Goal: Task Accomplishment & Management: Complete application form

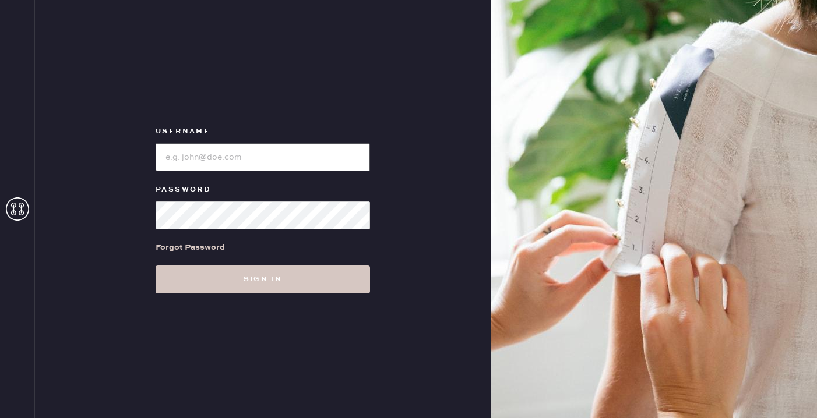
click at [253, 154] on input "loginName" at bounding box center [263, 157] width 214 height 28
paste input "eformationuppereastside"
type input "reformationuppereastside"
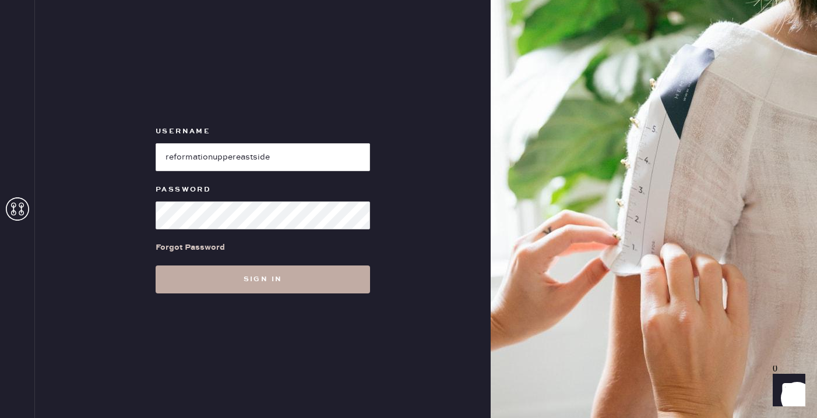
click at [265, 278] on button "Sign in" at bounding box center [263, 280] width 214 height 28
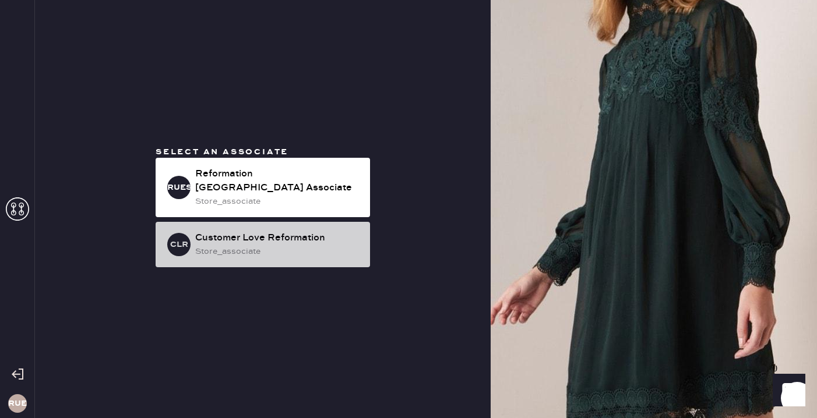
click at [276, 246] on div "store_associate" at bounding box center [277, 251] width 165 height 13
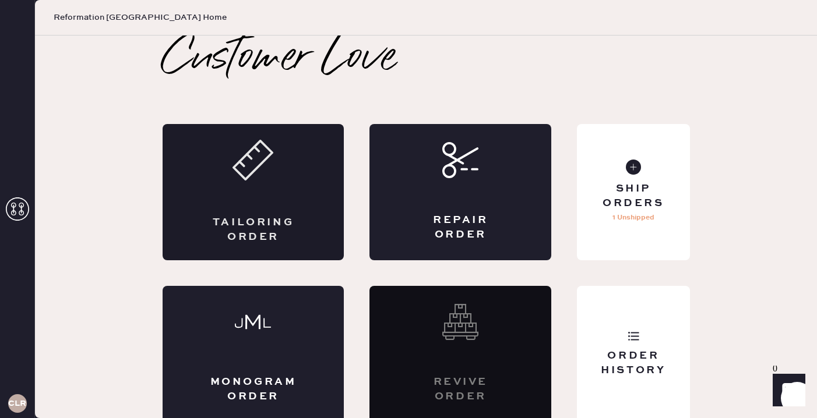
click at [259, 210] on div "Tailoring Order" at bounding box center [254, 192] width 182 height 136
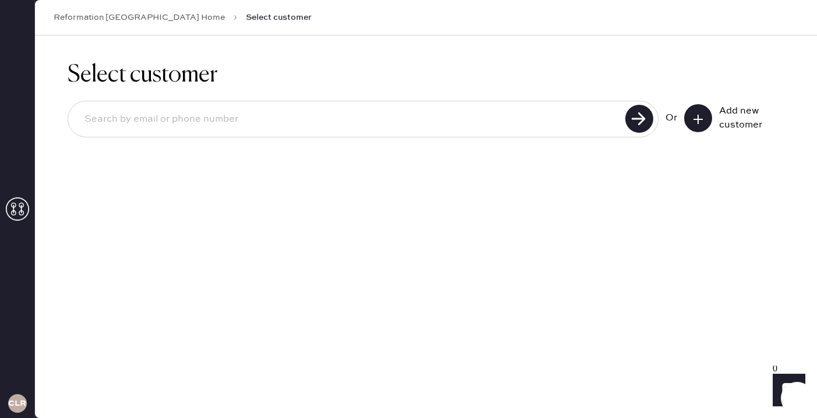
click at [172, 119] on input at bounding box center [348, 119] width 546 height 27
click at [110, 121] on input "[EMAIL_ADDRESS][DOMAIN_NAME]" at bounding box center [348, 119] width 546 height 27
type input "[EMAIL_ADDRESS][DOMAIN_NAME]"
click at [637, 116] on use at bounding box center [639, 119] width 28 height 28
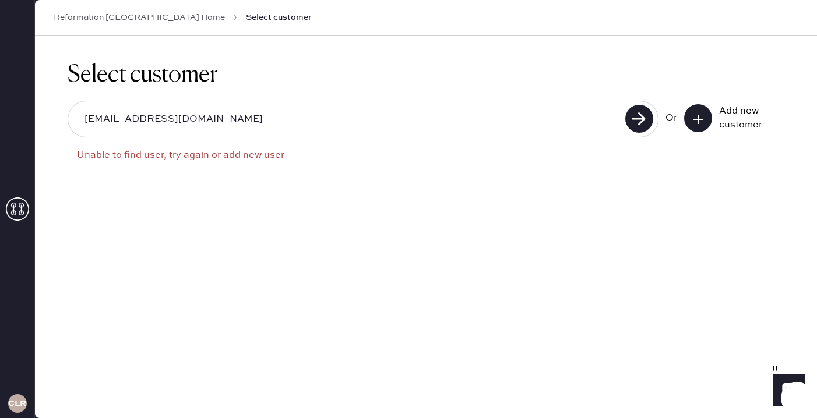
click at [706, 119] on button at bounding box center [698, 118] width 28 height 28
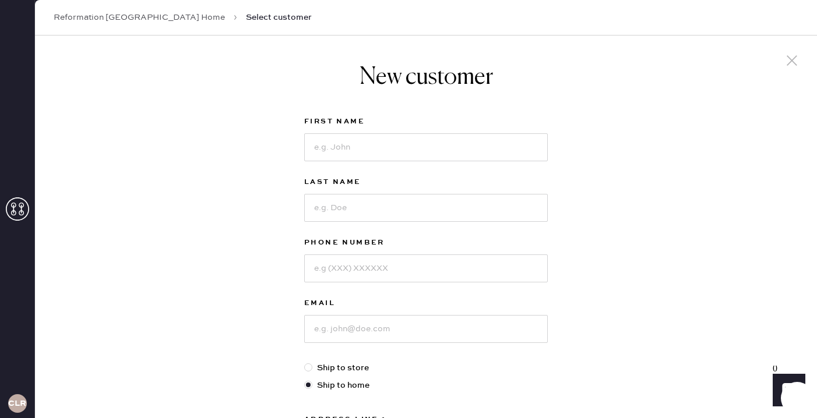
click at [380, 161] on div "First Name" at bounding box center [425, 145] width 243 height 61
click at [366, 132] on div at bounding box center [425, 146] width 243 height 30
click at [354, 150] on input at bounding box center [425, 147] width 243 height 28
type input "e"
type input "[PERSON_NAME]"
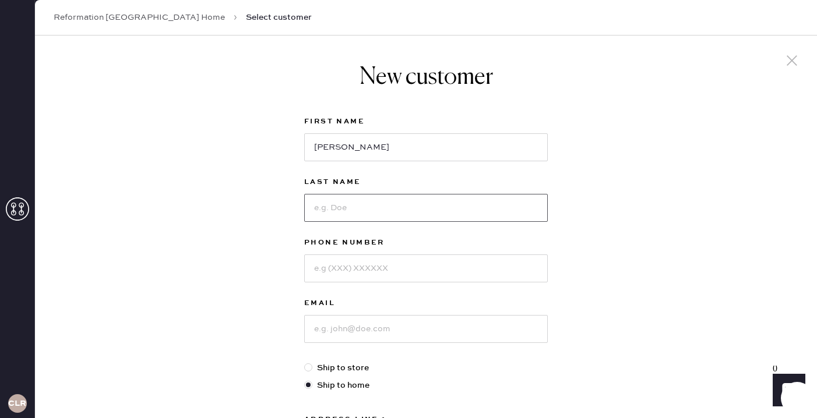
click at [337, 207] on input at bounding box center [425, 208] width 243 height 28
type input "[PERSON_NAME]"
click at [333, 267] on input at bounding box center [425, 269] width 243 height 28
type input "2066054447"
click at [331, 332] on input at bounding box center [425, 329] width 243 height 28
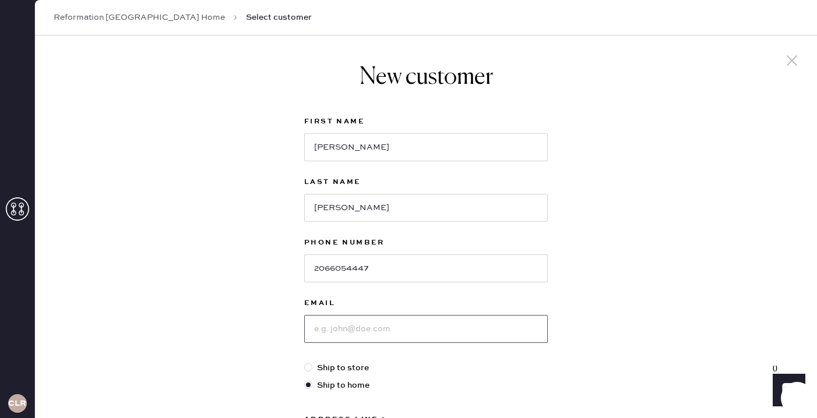
click at [342, 328] on input at bounding box center [425, 329] width 243 height 28
drag, startPoint x: 348, startPoint y: 209, endPoint x: 264, endPoint y: 207, distance: 83.9
click at [264, 207] on div "New customer First Name [PERSON_NAME] Last Name [PERSON_NAME] Phone Number [PHO…" at bounding box center [426, 397] width 782 height 722
click at [346, 337] on input at bounding box center [425, 329] width 243 height 28
paste input "[PERSON_NAME]"
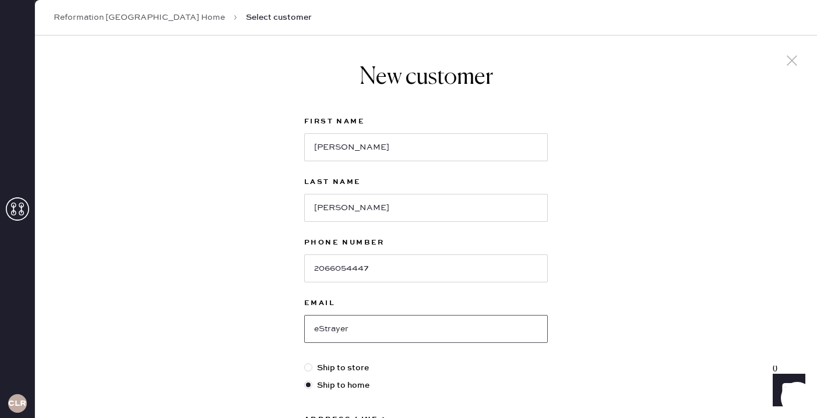
click at [323, 327] on input "eStrayer" at bounding box center [425, 329] width 243 height 28
click at [348, 331] on input "estrayer" at bounding box center [425, 329] width 243 height 28
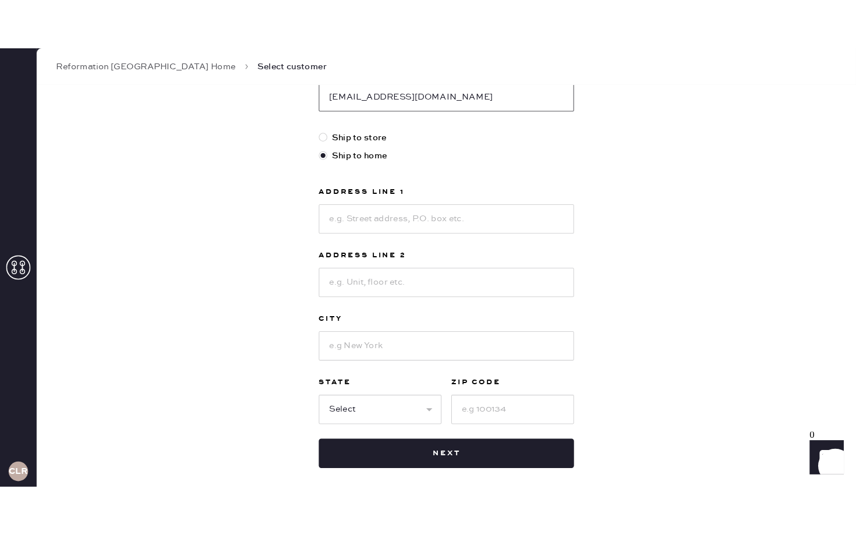
scroll to position [309, 0]
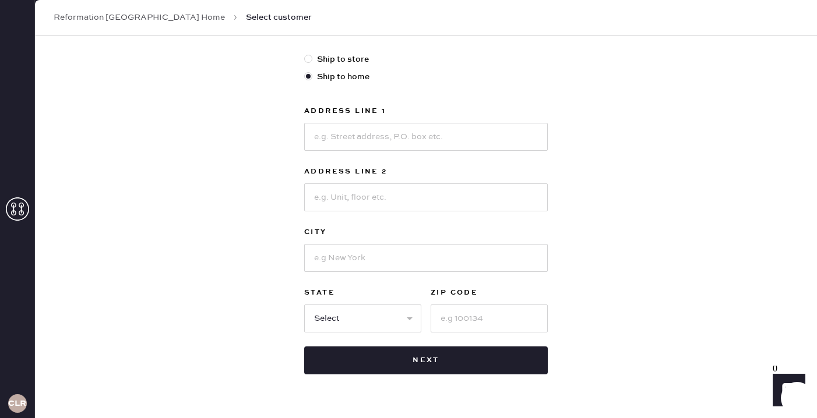
type input "[EMAIL_ADDRESS][DOMAIN_NAME]"
click at [336, 141] on input at bounding box center [425, 137] width 243 height 28
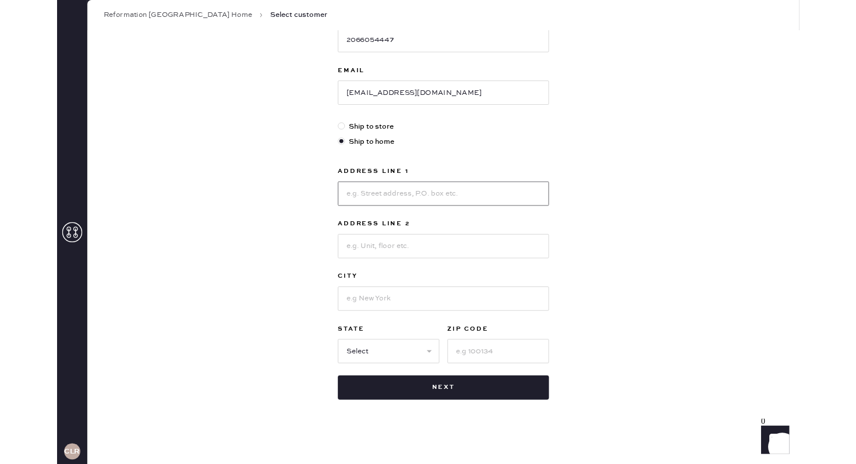
scroll to position [294, 0]
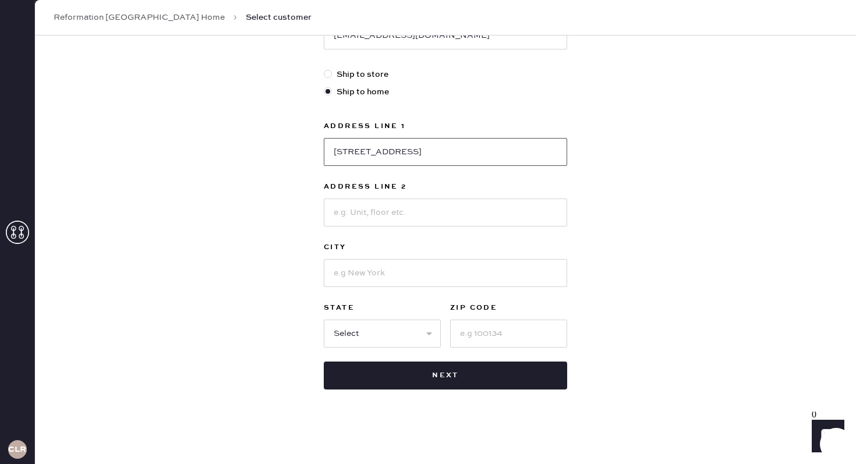
type input "[STREET_ADDRESS]"
click at [375, 218] on input at bounding box center [445, 213] width 243 height 28
type input "5S"
click at [394, 266] on input at bounding box center [445, 273] width 243 height 28
type input "[US_STATE]"
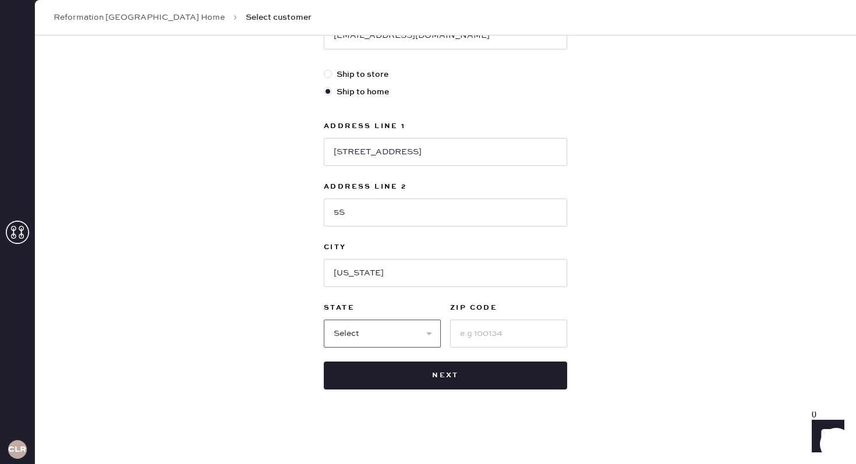
click at [403, 334] on select "Select AK AL AR AZ CA CO CT [GEOGRAPHIC_DATA] DE FL [GEOGRAPHIC_DATA] HI [GEOGR…" at bounding box center [382, 334] width 117 height 28
select select "NY"
click at [459, 331] on input at bounding box center [508, 334] width 117 height 28
type input "10028"
click at [617, 309] on div "New customer First Name [PERSON_NAME] Last Name [PERSON_NAME] Phone Number [PHO…" at bounding box center [445, 103] width 821 height 722
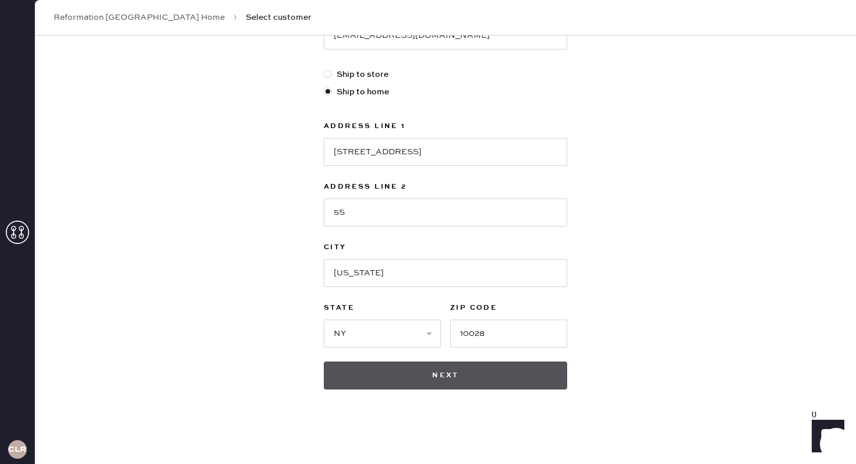
click at [518, 381] on button "Next" at bounding box center [445, 376] width 243 height 28
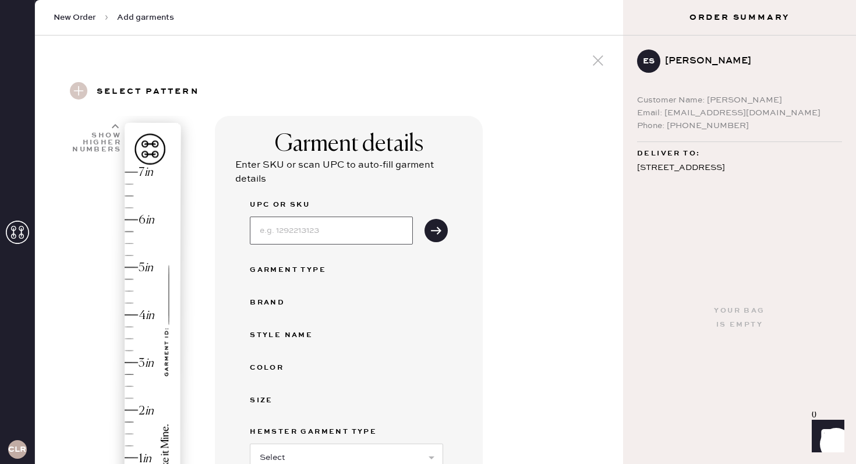
click at [273, 241] on input at bounding box center [331, 231] width 163 height 28
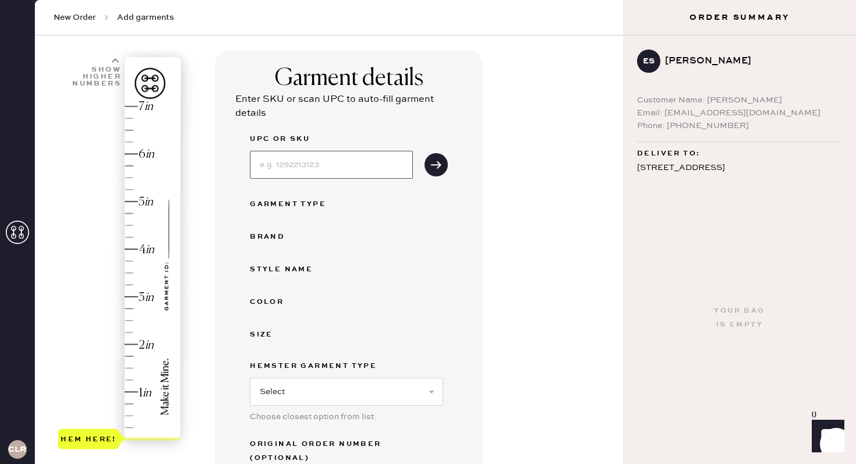
scroll to position [70, 0]
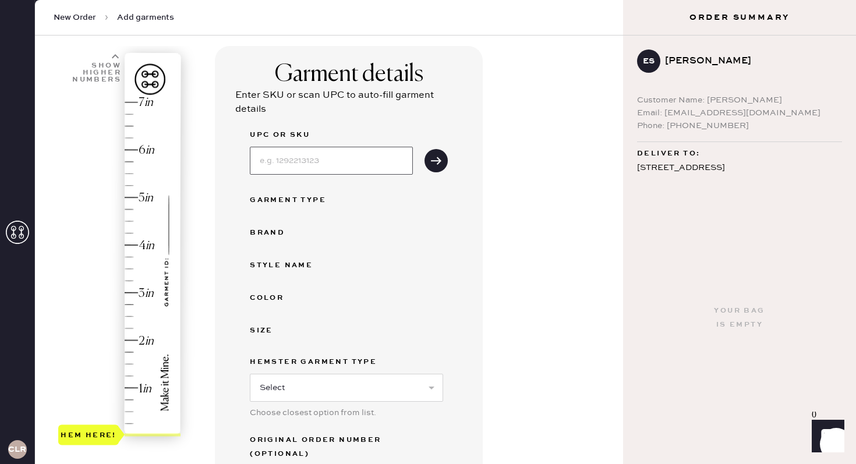
click at [278, 163] on input at bounding box center [331, 161] width 163 height 28
click at [310, 165] on input at bounding box center [331, 161] width 163 height 28
click at [393, 232] on div "Brand" at bounding box center [349, 233] width 198 height 14
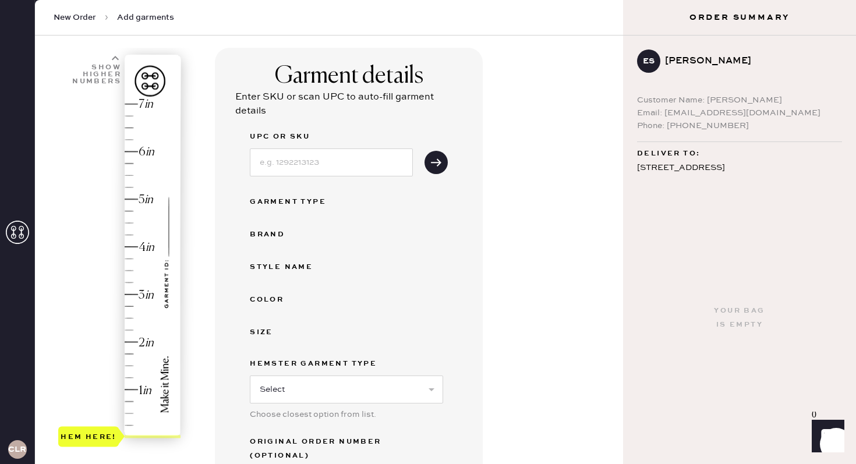
scroll to position [29, 0]
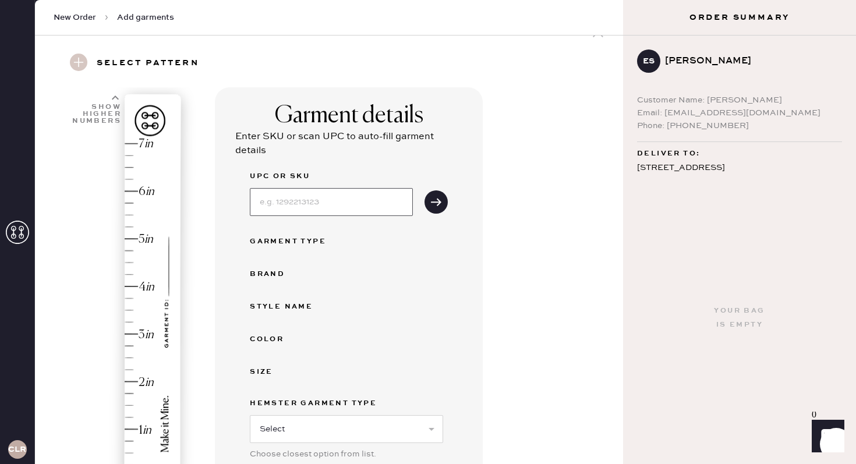
click at [288, 207] on input at bounding box center [331, 202] width 163 height 28
click at [624, 125] on div "ES [PERSON_NAME] Customer Name: [PERSON_NAME] Email: [EMAIL_ADDRESS][DOMAIN_NAM…" at bounding box center [739, 104] width 233 height 137
click at [689, 115] on div "Email: [EMAIL_ADDRESS][DOMAIN_NAME]" at bounding box center [739, 113] width 205 height 13
click at [701, 120] on div "Phone: [PHONE_NUMBER]" at bounding box center [739, 125] width 205 height 13
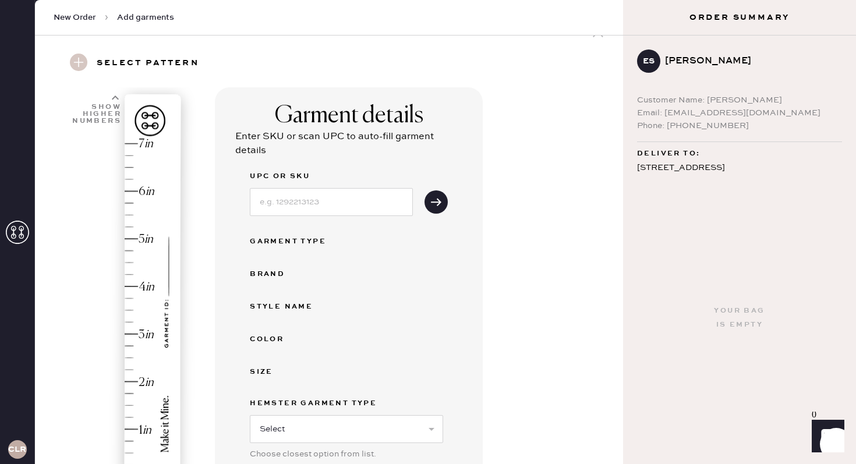
click at [672, 112] on div "Email: [EMAIL_ADDRESS][DOMAIN_NAME]" at bounding box center [739, 113] width 205 height 13
click at [668, 112] on div "Email: [EMAIL_ADDRESS][DOMAIN_NAME]" at bounding box center [739, 113] width 205 height 13
click at [132, 21] on span "Add garments" at bounding box center [145, 18] width 57 height 12
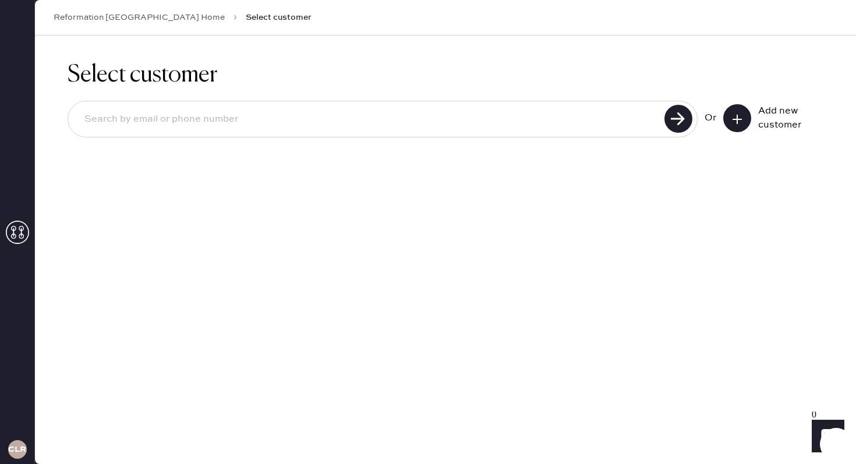
click at [264, 125] on input at bounding box center [368, 119] width 586 height 27
type input "[EMAIL_ADDRESS][DOMAIN_NAME]"
click at [678, 122] on use at bounding box center [679, 119] width 28 height 28
click at [189, 104] on div "[EMAIL_ADDRESS][DOMAIN_NAME]" at bounding box center [383, 119] width 630 height 37
click at [200, 117] on input "[EMAIL_ADDRESS][DOMAIN_NAME]" at bounding box center [368, 119] width 586 height 27
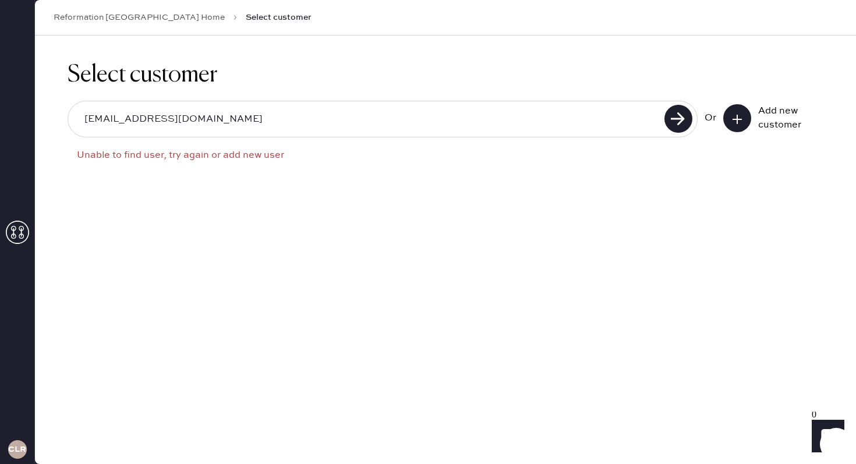
drag, startPoint x: 200, startPoint y: 117, endPoint x: 54, endPoint y: 117, distance: 146.8
click at [54, 117] on div "Select customer [EMAIL_ADDRESS][DOMAIN_NAME] Unable to find user, try again or …" at bounding box center [445, 123] width 821 height 175
click at [679, 119] on use at bounding box center [679, 119] width 28 height 28
click at [739, 116] on icon at bounding box center [738, 120] width 12 height 12
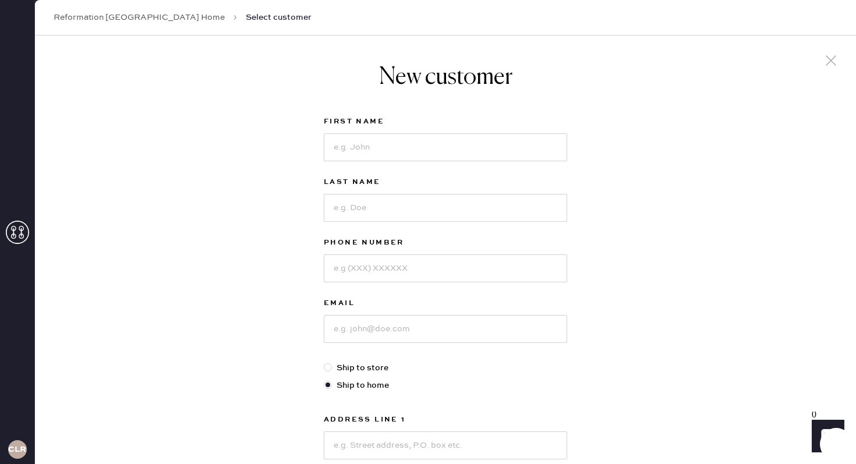
click at [149, 19] on link "Reformation [GEOGRAPHIC_DATA] Home" at bounding box center [139, 18] width 171 height 12
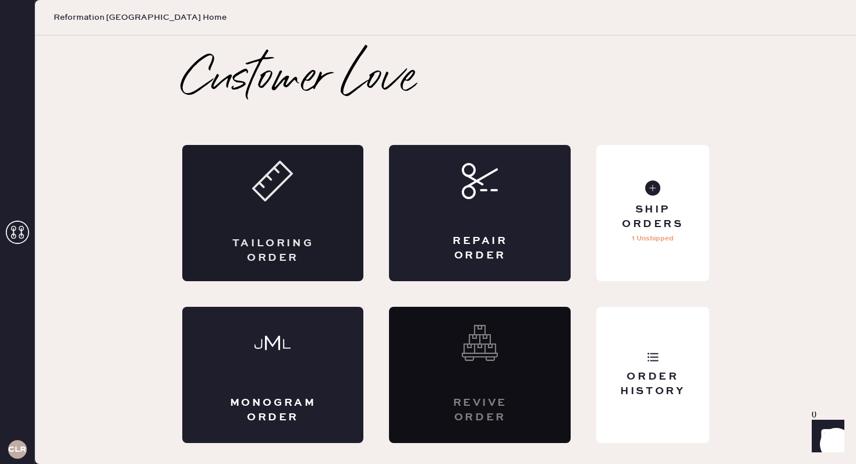
click at [294, 233] on div "Tailoring Order" at bounding box center [273, 213] width 182 height 136
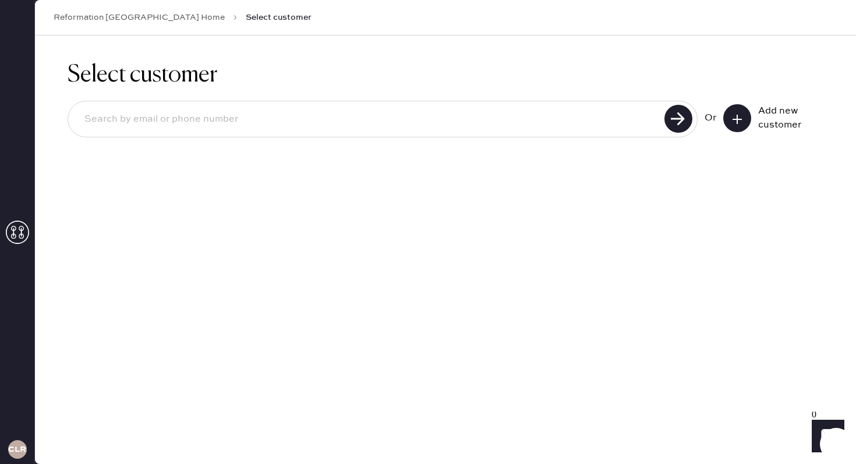
click at [19, 230] on use at bounding box center [17, 232] width 23 height 23
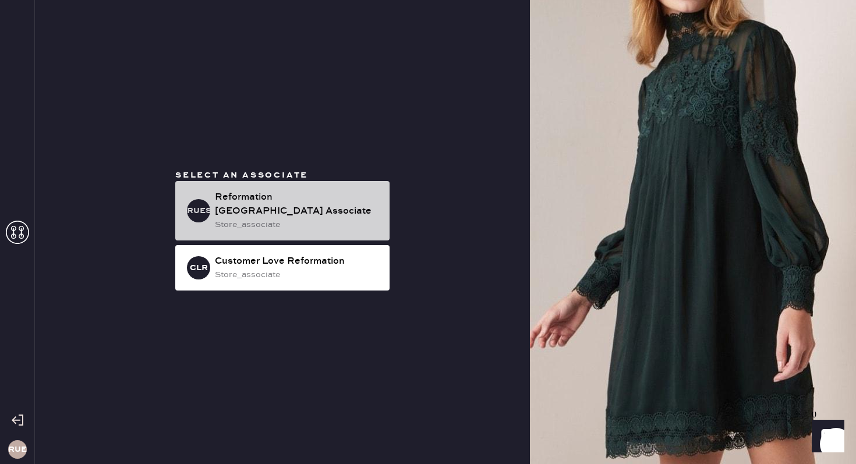
click at [221, 212] on div "Reformation [GEOGRAPHIC_DATA] Associate" at bounding box center [297, 204] width 165 height 28
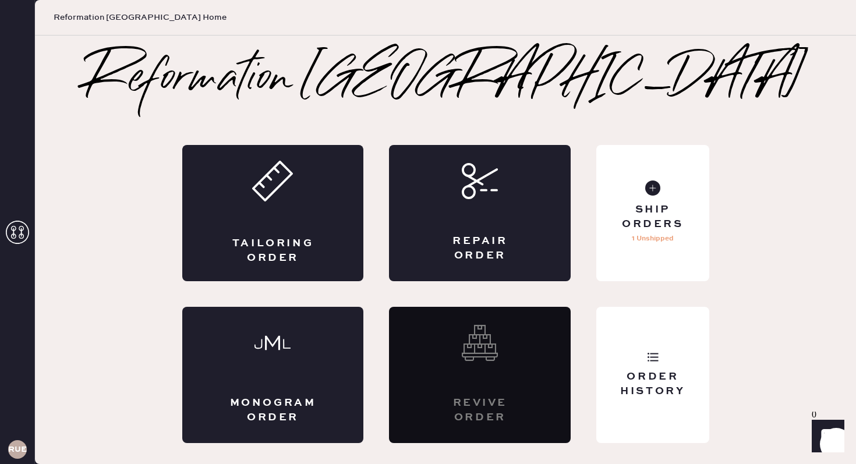
click at [595, 394] on div "Tailoring Order Repair Order Monogram Order Revive order Order History Ship Ord…" at bounding box center [445, 294] width 527 height 298
click at [637, 357] on div "Order History" at bounding box center [653, 375] width 112 height 136
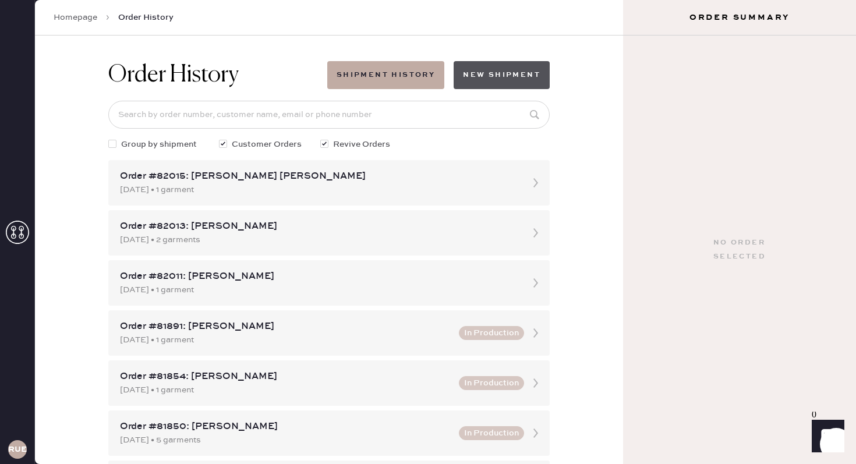
click at [513, 72] on button "New Shipment" at bounding box center [502, 75] width 96 height 28
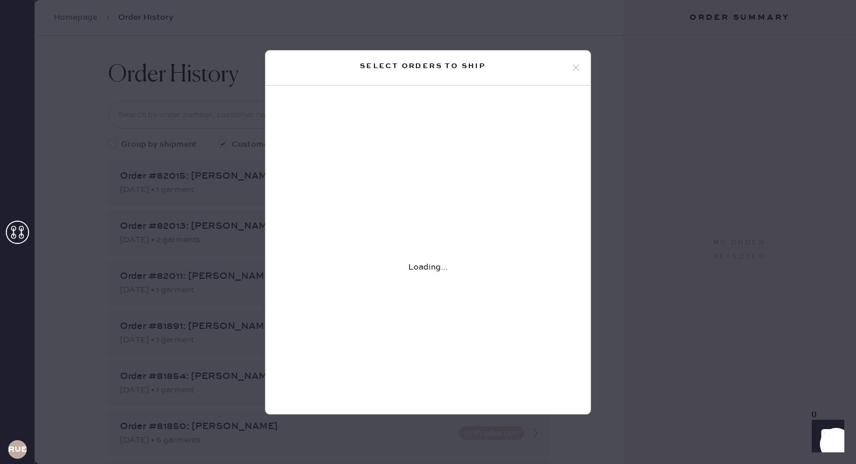
click at [573, 69] on icon at bounding box center [576, 67] width 10 height 10
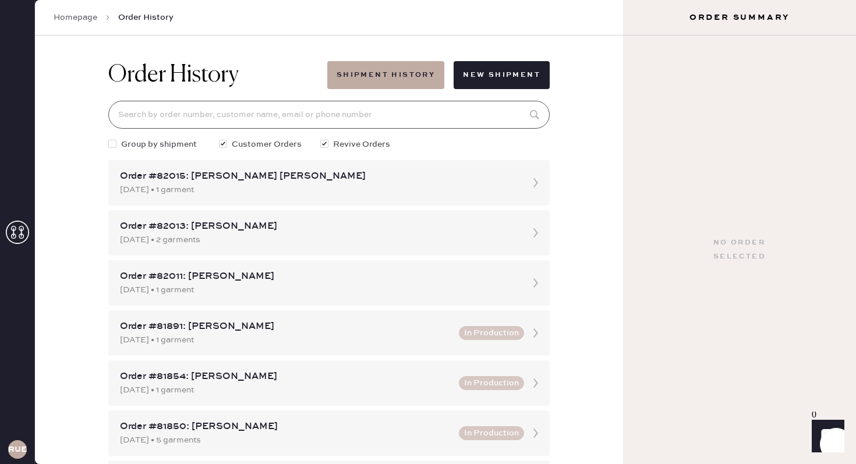
click at [157, 123] on input at bounding box center [329, 115] width 442 height 28
type input "[EMAIL_ADDRESS][DOMAIN_NAME]"
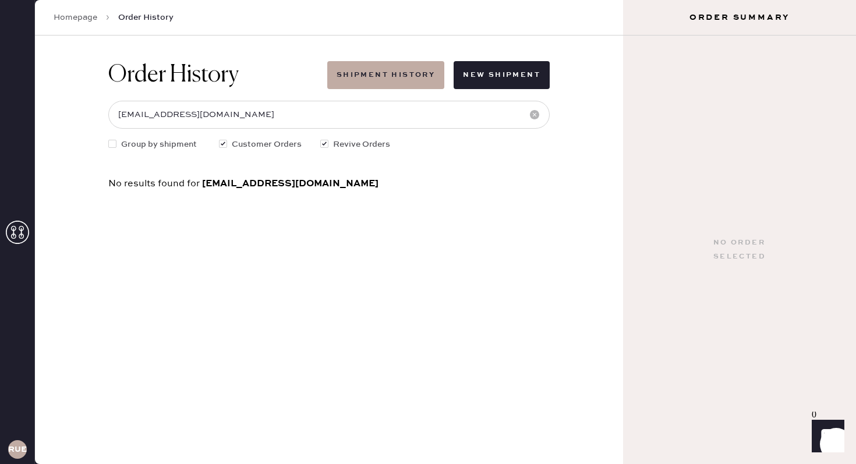
click at [73, 17] on link "Homepage" at bounding box center [76, 18] width 44 height 12
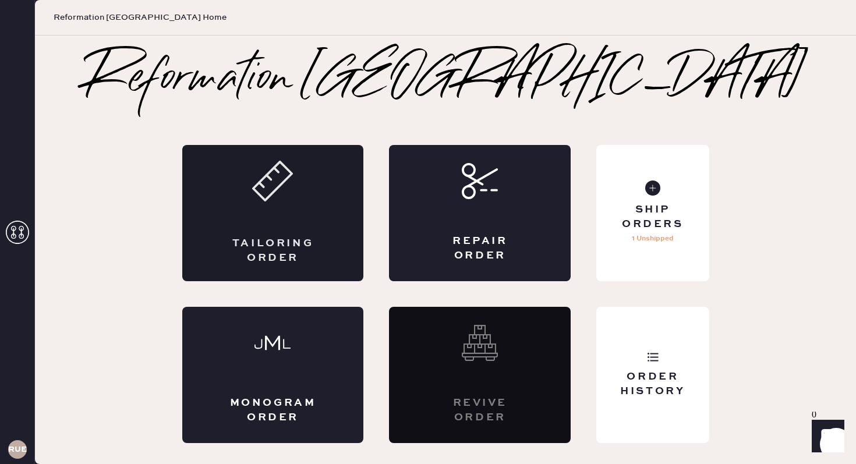
click at [283, 235] on div "Tailoring Order" at bounding box center [273, 213] width 182 height 136
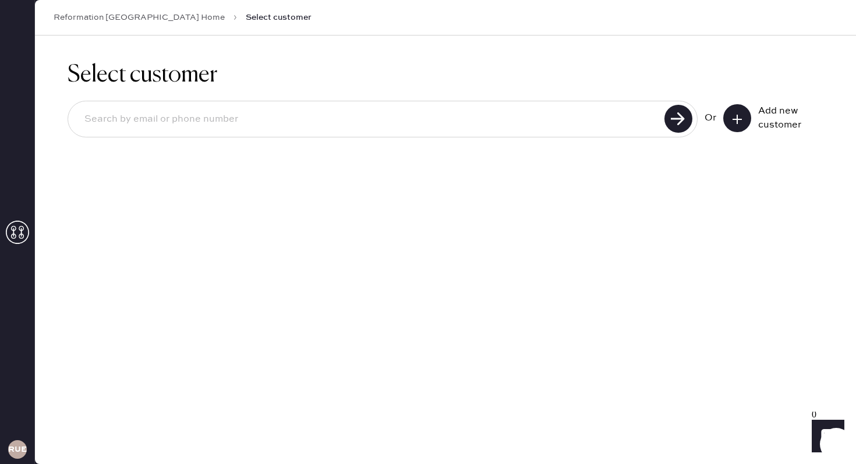
click at [740, 119] on icon at bounding box center [738, 120] width 12 height 12
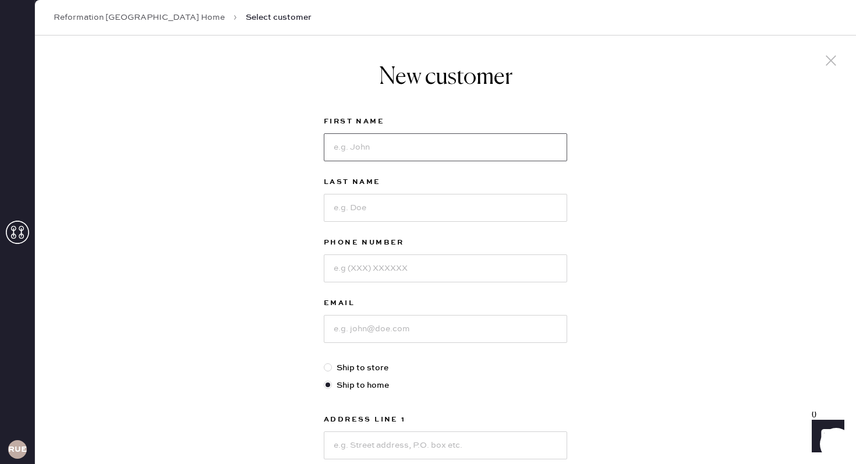
click at [365, 146] on input at bounding box center [445, 147] width 243 height 28
type input "[PERSON_NAME]"
click at [380, 207] on input at bounding box center [445, 208] width 243 height 28
type input "[PERSON_NAME]"
click at [390, 269] on input at bounding box center [445, 269] width 243 height 28
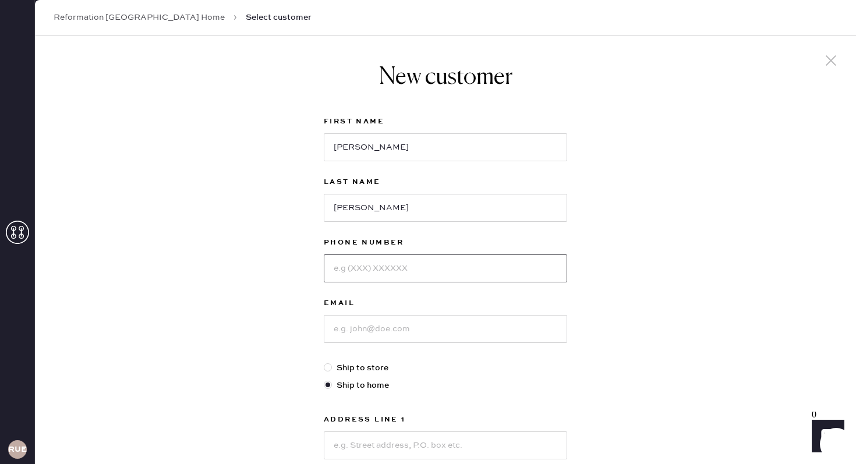
type input "2066054447"
click at [379, 322] on input at bounding box center [445, 329] width 243 height 28
click at [340, 330] on input "[EMAIL_ADDRESS][DOMAIN_NAME]" at bounding box center [445, 329] width 243 height 28
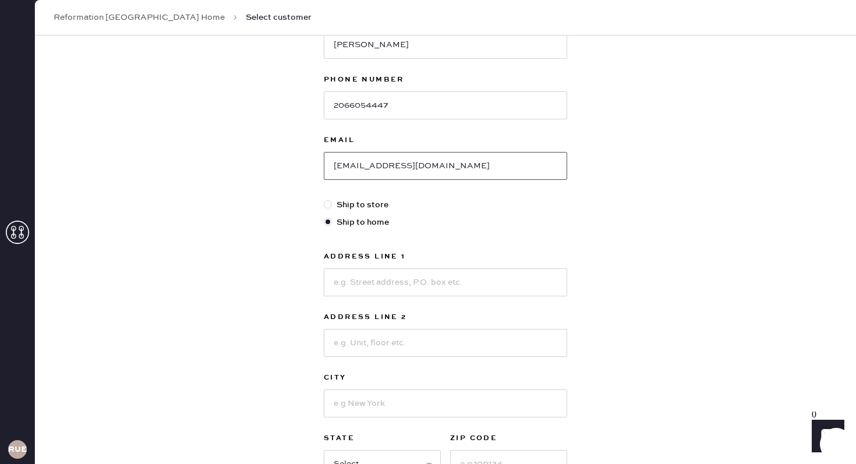
scroll to position [165, 0]
type input "[EMAIL_ADDRESS][DOMAIN_NAME]"
click at [376, 282] on input at bounding box center [445, 281] width 243 height 28
type input "[STREET_ADDRESS]"
click at [391, 344] on input at bounding box center [445, 341] width 243 height 28
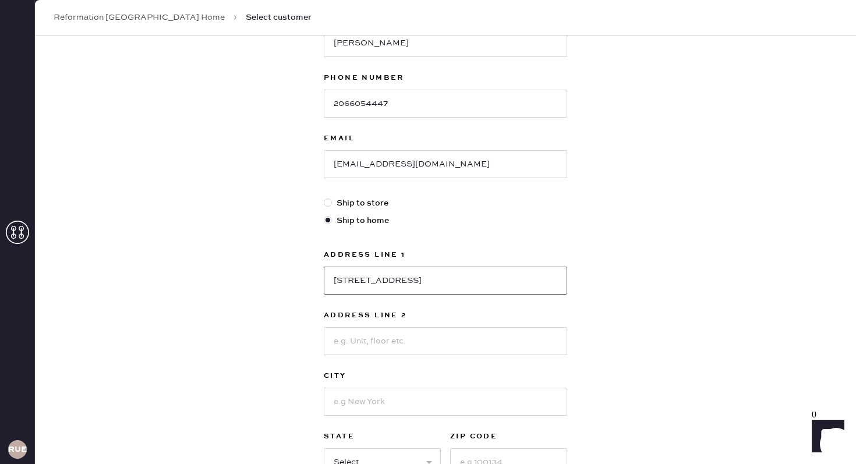
click at [417, 291] on input "[STREET_ADDRESS]" at bounding box center [445, 281] width 243 height 28
drag, startPoint x: 417, startPoint y: 291, endPoint x: 305, endPoint y: 274, distance: 113.0
click at [305, 274] on div "New customer First Name [PERSON_NAME] Last Name [PERSON_NAME] Phone Number [PHO…" at bounding box center [445, 232] width 821 height 722
click at [331, 202] on div at bounding box center [328, 203] width 8 height 8
click at [324, 197] on input "Ship to store" at bounding box center [324, 197] width 1 height 1
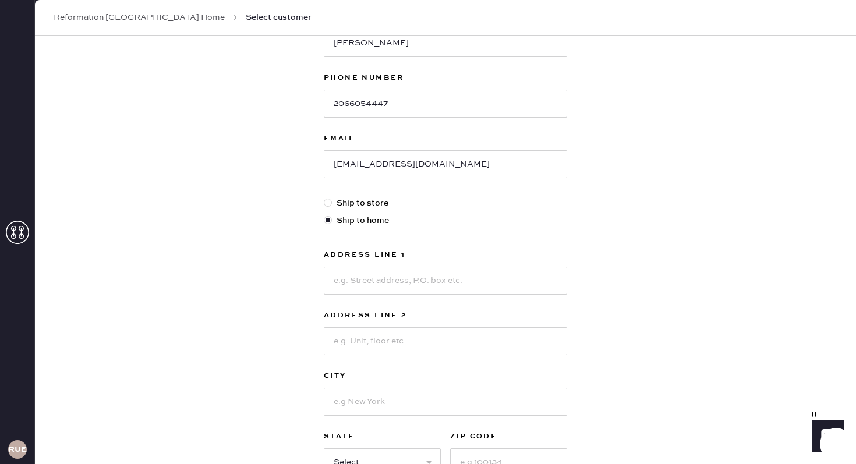
radio input "true"
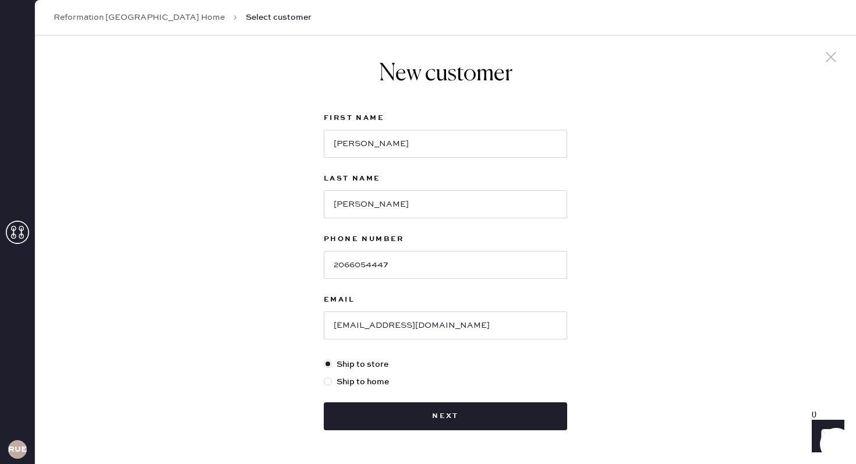
scroll to position [5, 0]
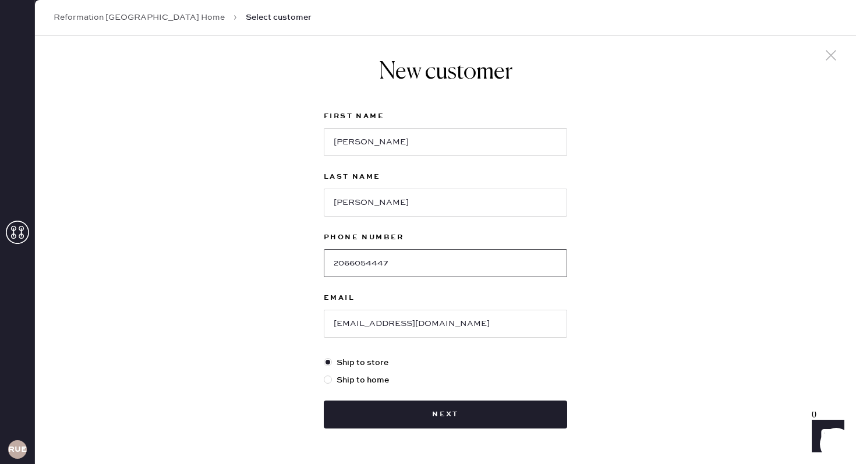
drag, startPoint x: 413, startPoint y: 265, endPoint x: 273, endPoint y: 262, distance: 140.4
click at [273, 262] on div "New customer First Name [PERSON_NAME] Last Name [PERSON_NAME] Phone Number [PHO…" at bounding box center [445, 266] width 821 height 473
click at [655, 255] on div "New customer First Name [PERSON_NAME] Last Name [PERSON_NAME] Phone Number [PHO…" at bounding box center [445, 266] width 821 height 473
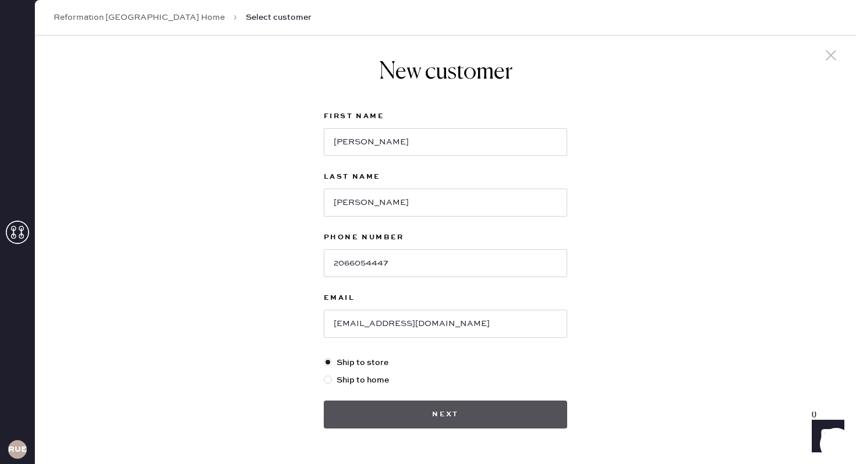
click at [417, 414] on button "Next" at bounding box center [445, 415] width 243 height 28
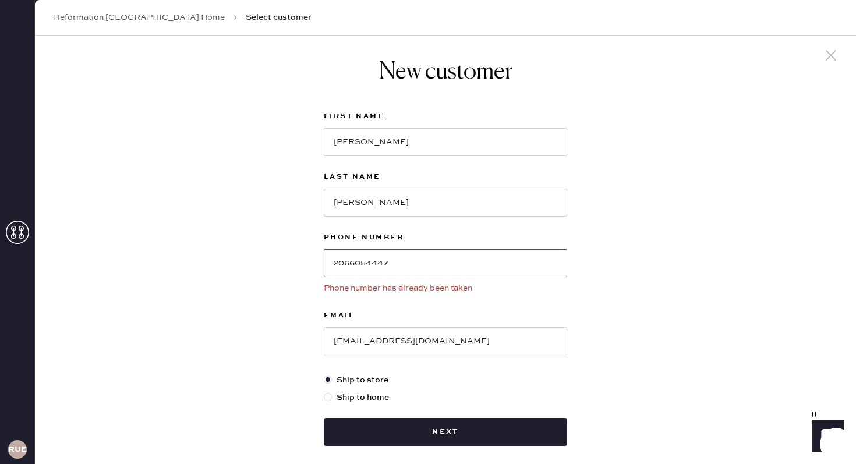
drag, startPoint x: 414, startPoint y: 260, endPoint x: 280, endPoint y: 264, distance: 134.0
click at [280, 264] on div "New customer First Name [PERSON_NAME] Last Name [PERSON_NAME] Phone Number [PHO…" at bounding box center [445, 275] width 821 height 490
click at [168, 19] on link "Reformation [GEOGRAPHIC_DATA] Home" at bounding box center [139, 18] width 171 height 12
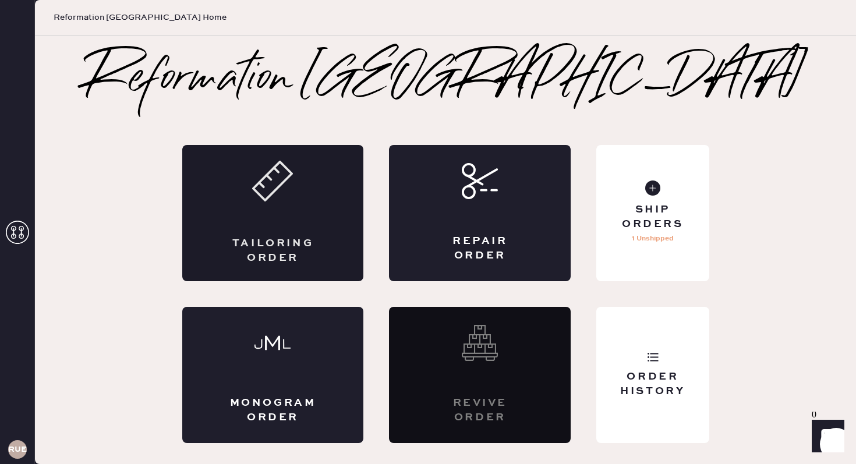
click at [283, 259] on div "Tailoring Order" at bounding box center [273, 251] width 89 height 29
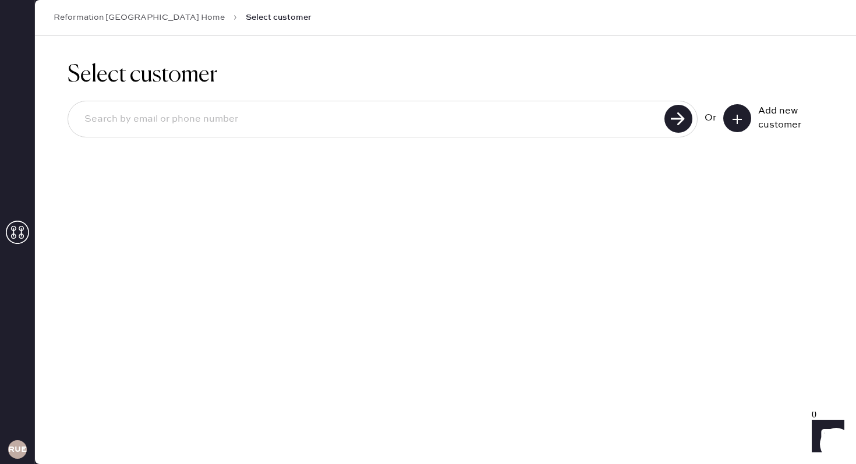
click at [480, 98] on div "Or Add new customer" at bounding box center [446, 120] width 756 height 62
click at [464, 126] on input at bounding box center [368, 119] width 586 height 27
paste input "2066054447"
type input "2066054447"
click at [685, 116] on use at bounding box center [679, 119] width 28 height 28
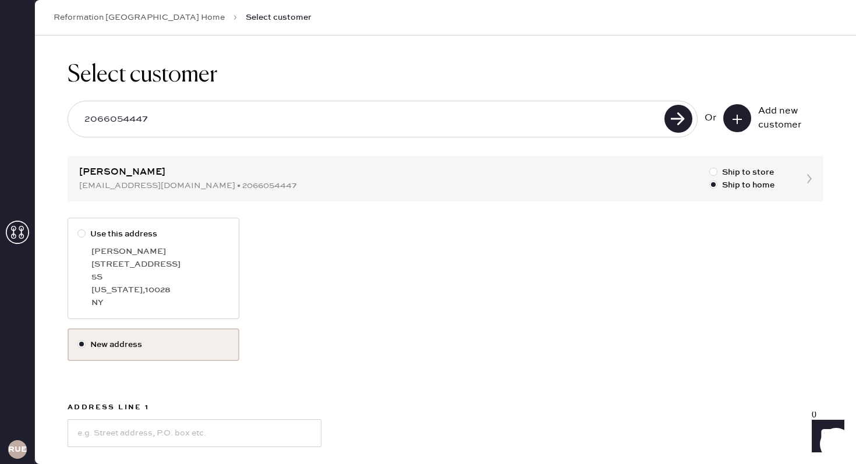
click at [82, 232] on div at bounding box center [81, 234] width 8 height 8
click at [78, 228] on input "Use this address" at bounding box center [77, 228] width 1 height 1
radio input "true"
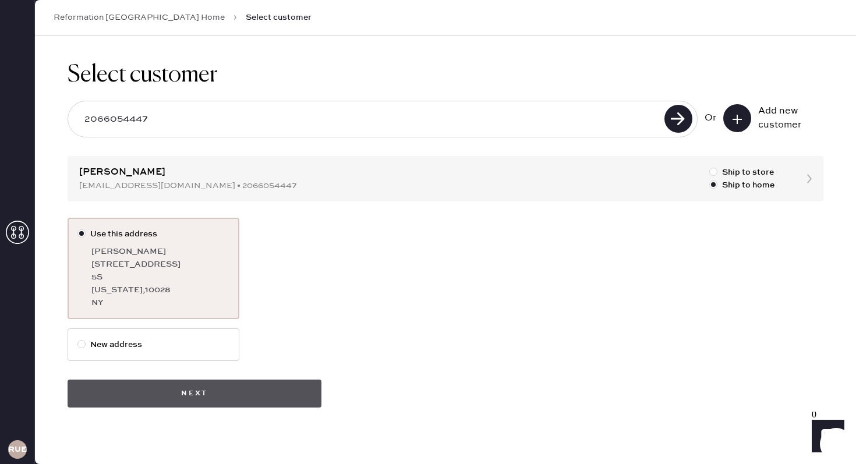
click at [213, 400] on button "Next" at bounding box center [195, 394] width 254 height 28
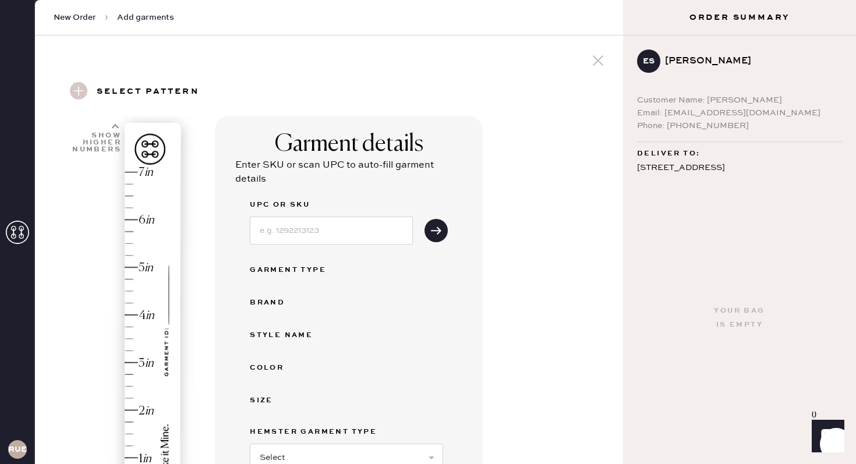
click at [277, 249] on div "UPC or SKU Garment Type Brand Style name Color Size Hemster Garment Type Select…" at bounding box center [349, 381] width 198 height 366
click at [277, 248] on div "UPC or SKU Garment Type Brand Style name Color Size Hemster Garment Type Select…" at bounding box center [349, 381] width 198 height 366
click at [287, 218] on input at bounding box center [331, 231] width 163 height 28
click at [326, 235] on input "1313250B" at bounding box center [331, 231] width 163 height 28
click at [312, 228] on input "1313250BLK0XS" at bounding box center [331, 231] width 163 height 28
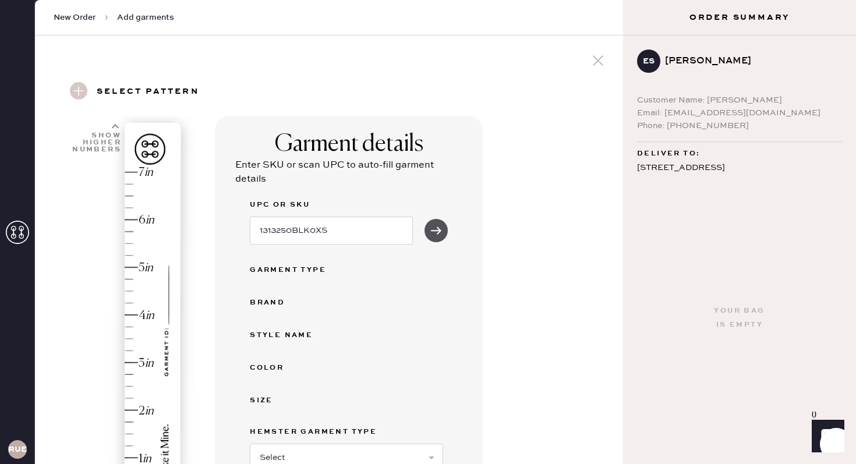
click at [437, 230] on use "submit" at bounding box center [436, 231] width 10 height 8
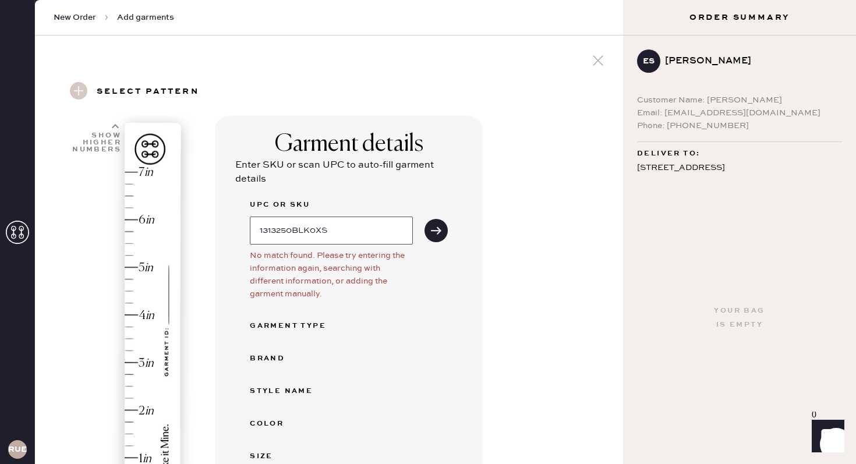
drag, startPoint x: 352, startPoint y: 232, endPoint x: 145, endPoint y: 218, distance: 207.2
click at [145, 218] on div "1 in 2 in 3 in 4 in 5 in 6 in 7 in Show higher numbers Show lower numbers Hem h…" at bounding box center [329, 446] width 570 height 661
type input "[PERSON_NAME]"
click at [425, 219] on button "submit" at bounding box center [436, 230] width 23 height 23
click at [433, 227] on icon "submit" at bounding box center [436, 231] width 12 height 12
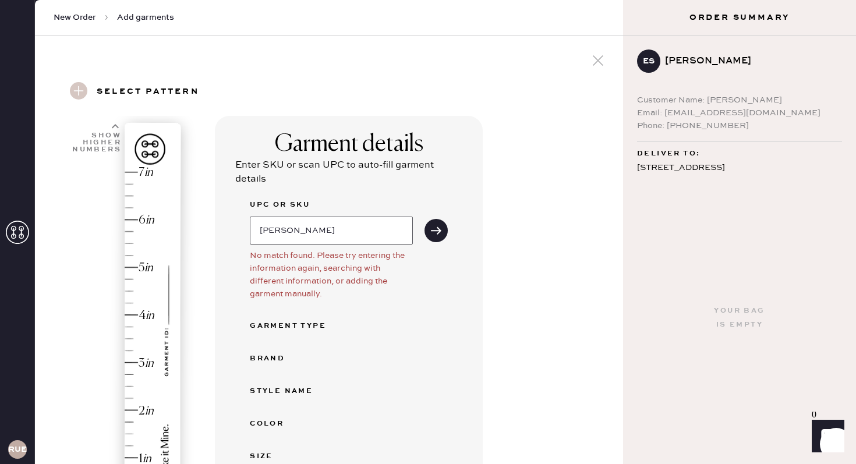
drag, startPoint x: 331, startPoint y: 223, endPoint x: 129, endPoint y: 229, distance: 202.8
click at [129, 229] on div "1 in 2 in 3 in 4 in 5 in 6 in 7 in Show higher numbers Show lower numbers Hem h…" at bounding box center [329, 446] width 570 height 661
drag, startPoint x: 318, startPoint y: 230, endPoint x: 217, endPoint y: 223, distance: 101.0
click at [217, 223] on div "Garment details Enter SKU or scan UPC to auto-fill garment details UPC or SKU […" at bounding box center [349, 389] width 268 height 546
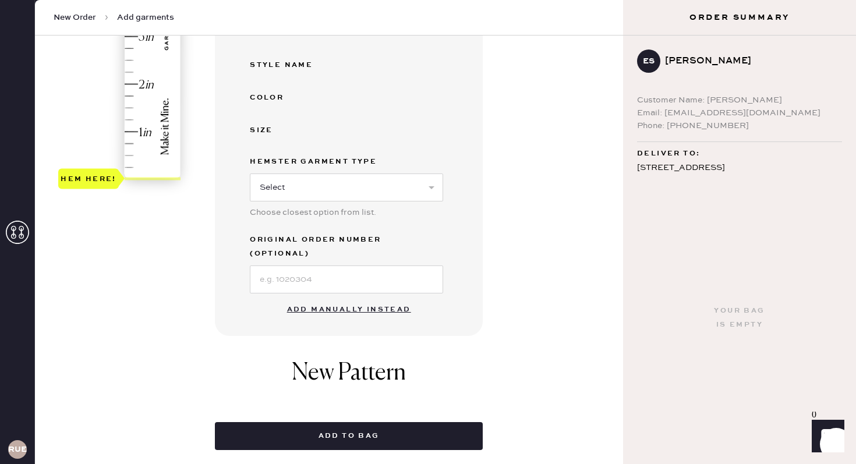
scroll to position [338, 0]
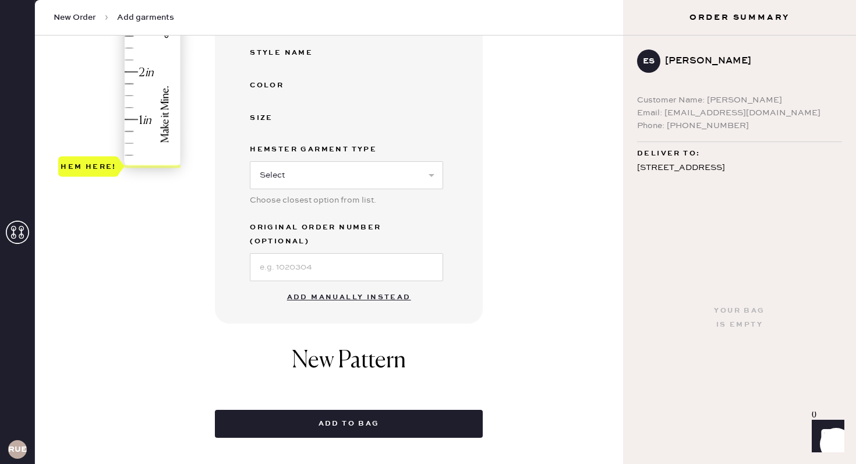
click at [317, 286] on button "Add manually instead" at bounding box center [349, 297] width 138 height 23
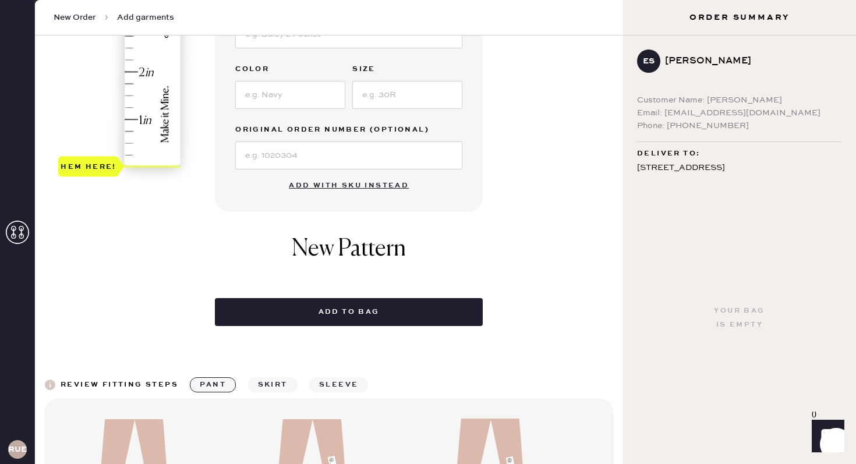
scroll to position [0, 0]
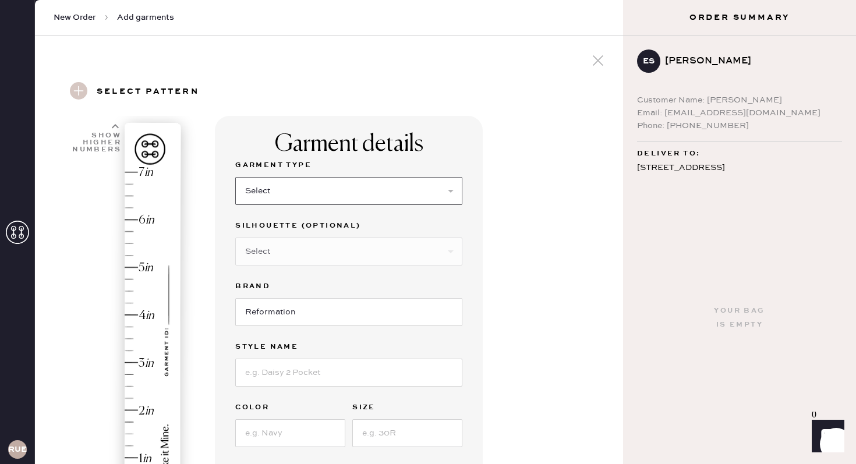
click at [334, 190] on select "Select Basic Skirt Jeans Leggings Pants Shorts Basic Sleeved Dress Basic Sleeve…" at bounding box center [348, 191] width 227 height 28
select select "4"
click at [344, 243] on select "Select Joggers Shorts Cropped Flare Boot Cut Straight Skinny Other" at bounding box center [348, 252] width 227 height 28
select select "other"
click at [294, 308] on input at bounding box center [348, 312] width 227 height 28
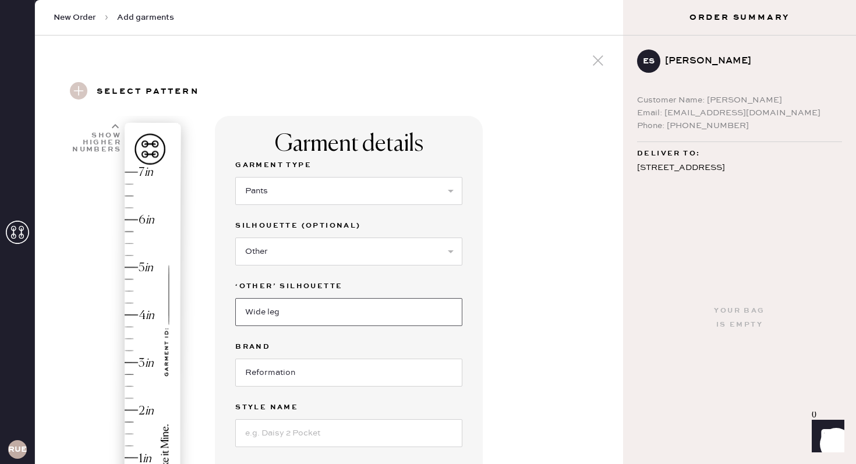
type input "Wide leg"
click at [303, 373] on input "Reformation" at bounding box center [348, 373] width 227 height 28
click at [308, 418] on input at bounding box center [348, 433] width 227 height 28
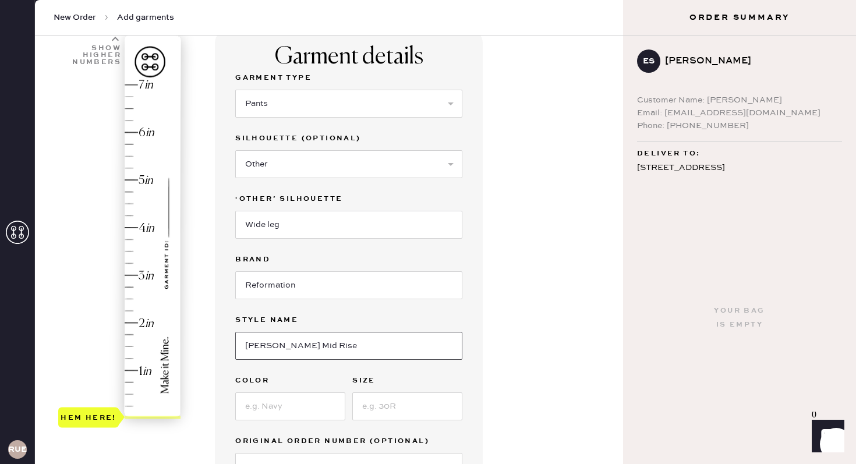
scroll to position [136, 0]
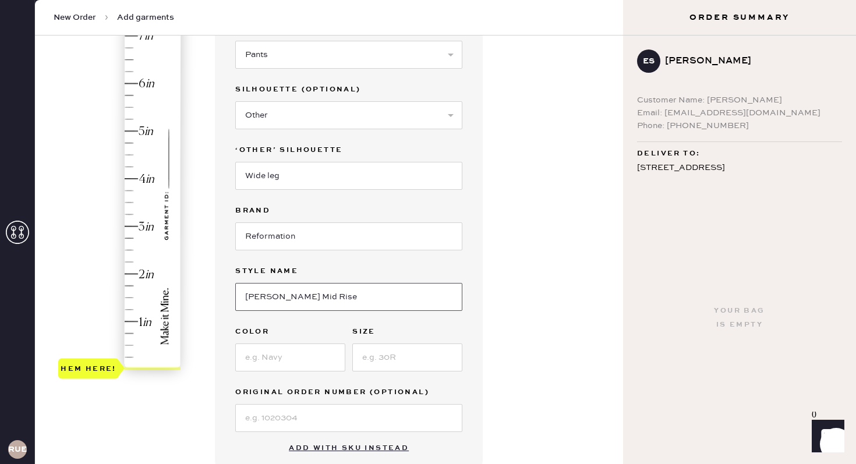
type input "[PERSON_NAME] Mid Rise"
click at [264, 357] on input at bounding box center [290, 358] width 110 height 28
type input "Black"
click at [377, 352] on input at bounding box center [407, 358] width 110 height 28
type input "XS"
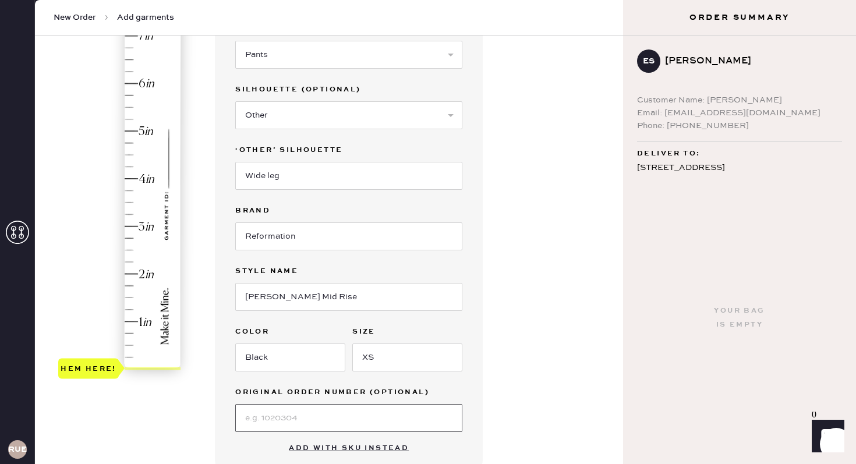
click at [278, 416] on input at bounding box center [348, 418] width 227 height 28
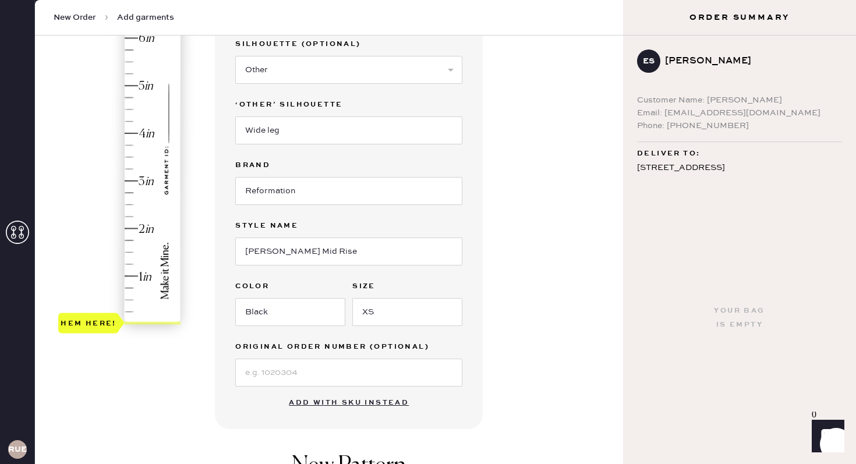
click at [387, 401] on button "Add with SKU instead" at bounding box center [349, 402] width 134 height 23
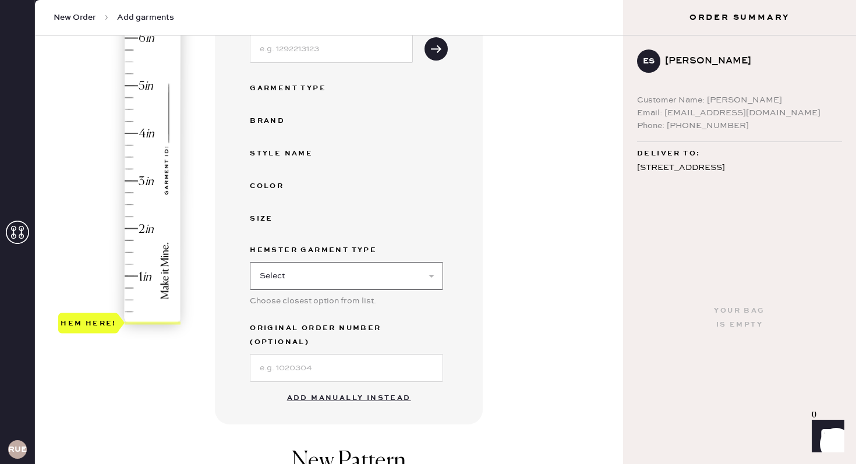
click at [361, 269] on select "Select Basic Skirt Jeans Leggings Pants Shorts Basic Sleeved Dress Basic Sleeve…" at bounding box center [346, 276] width 193 height 28
click at [379, 259] on div "Hemster Garment Type" at bounding box center [346, 251] width 193 height 16
click at [369, 280] on select "Select Basic Skirt Jeans Leggings Pants Shorts Basic Sleeved Dress Basic Sleeve…" at bounding box center [346, 276] width 193 height 28
select select "4"
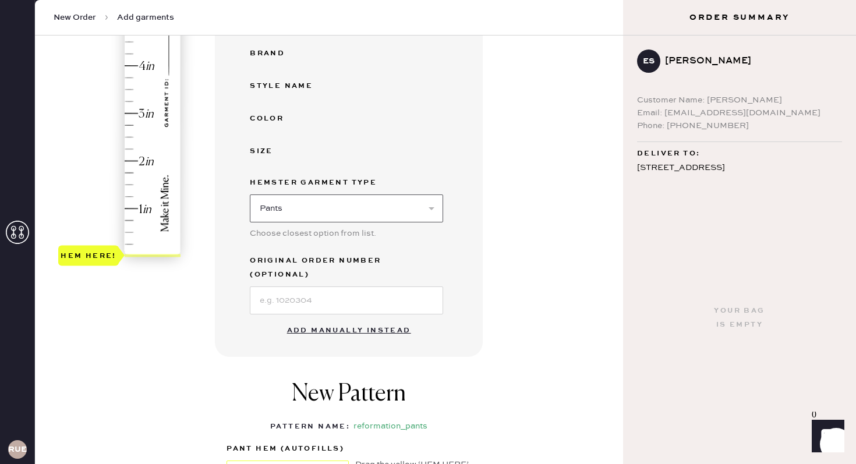
scroll to position [252, 0]
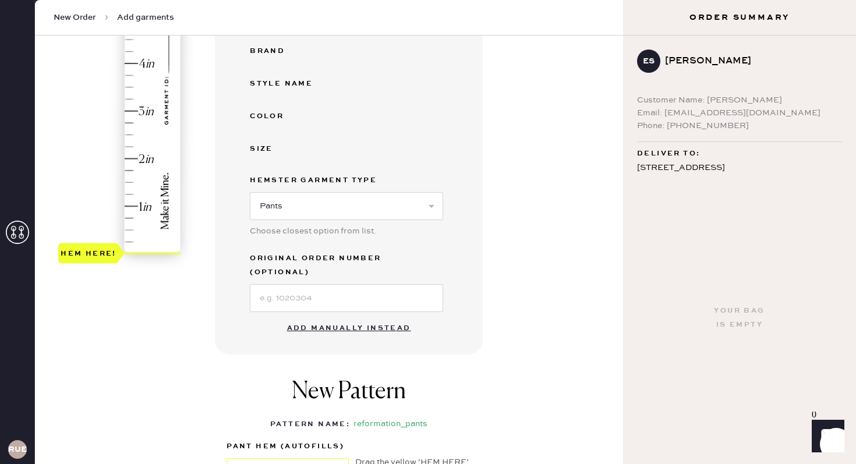
click at [362, 317] on button "Add manually instead" at bounding box center [349, 328] width 138 height 23
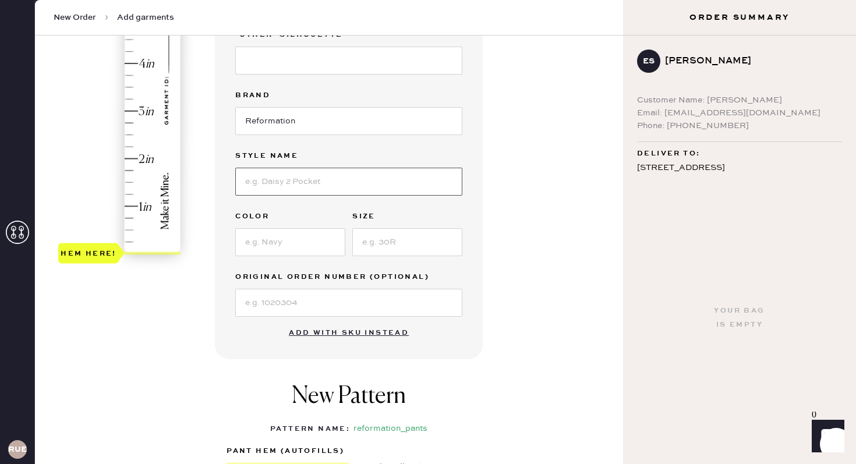
click at [314, 182] on input at bounding box center [348, 182] width 227 height 28
type input "[PERSON_NAME] Mid Rise"
click at [303, 236] on input at bounding box center [290, 242] width 110 height 28
type input "Black"
click at [379, 235] on input at bounding box center [407, 242] width 110 height 28
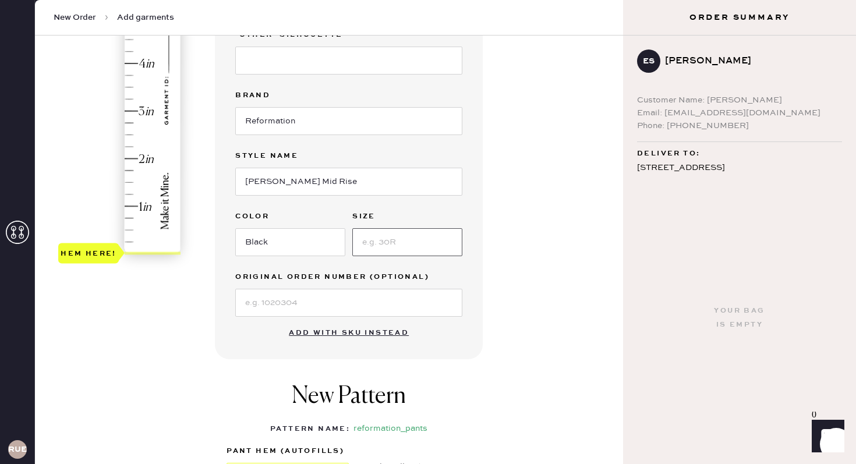
type input "XS"
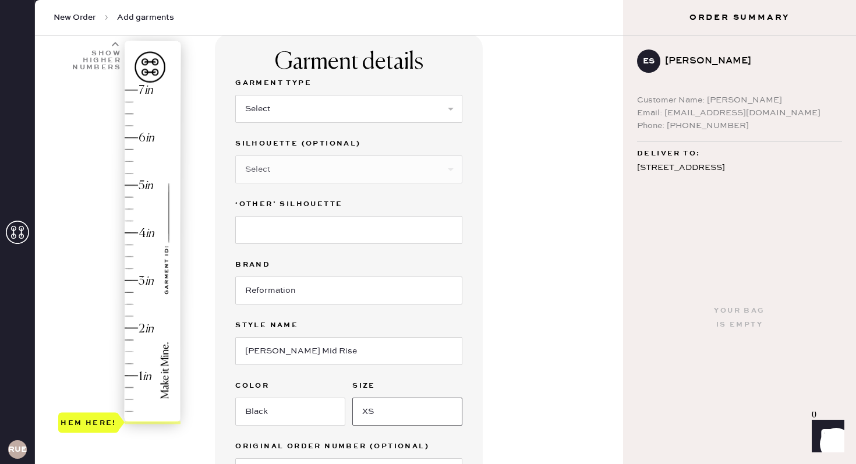
scroll to position [0, 0]
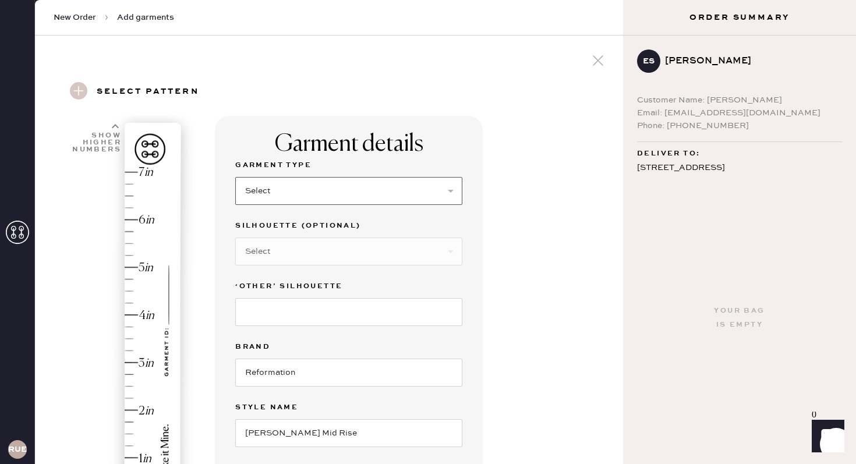
click at [291, 189] on select "Select Basic Skirt Jeans Leggings Pants Shorts Basic Sleeved Dress Basic Sleeve…" at bounding box center [348, 191] width 227 height 28
select select "4"
click at [292, 241] on select "Select Joggers Shorts Cropped Flare Boot Cut Straight Skinny Other" at bounding box center [348, 252] width 227 height 28
select select "other"
click at [276, 307] on input at bounding box center [348, 312] width 227 height 28
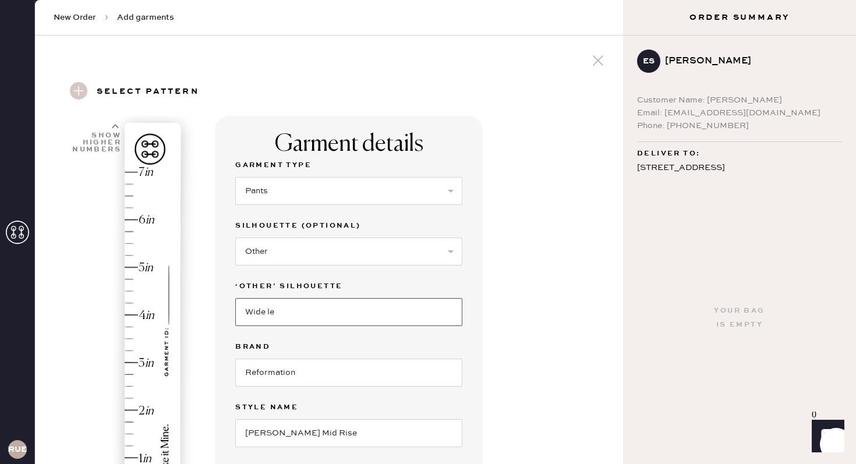
type input "Wide leg"
click at [273, 370] on input "Reformation" at bounding box center [348, 373] width 227 height 28
click at [308, 375] on input "Reformation" at bounding box center [348, 373] width 227 height 28
click at [308, 418] on input "[PERSON_NAME] Mid Rise" at bounding box center [348, 433] width 227 height 28
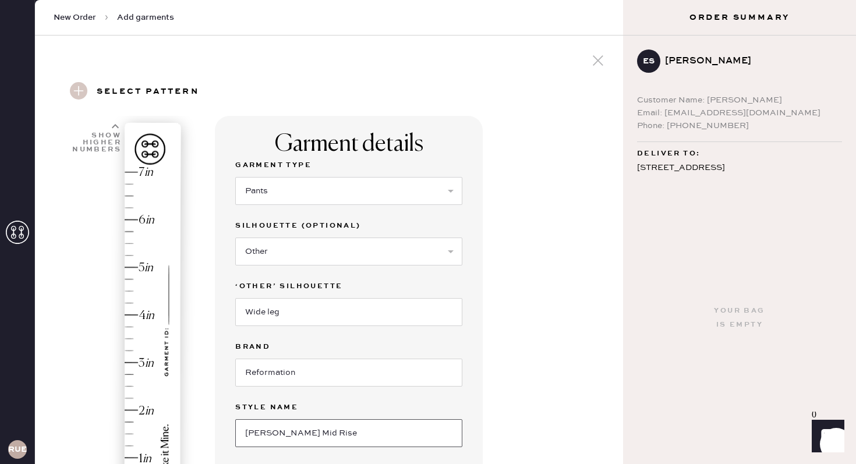
click at [354, 418] on input "[PERSON_NAME] Mid Rise" at bounding box center [348, 433] width 227 height 28
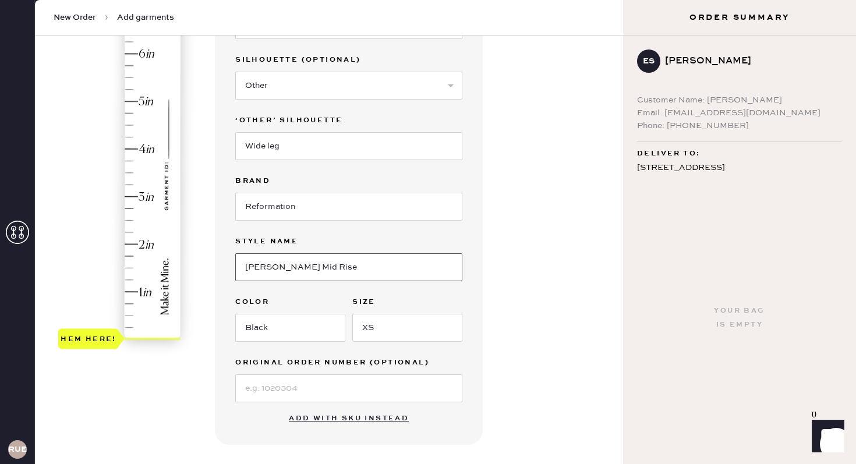
scroll to position [166, 0]
click at [318, 387] on input at bounding box center [348, 389] width 227 height 28
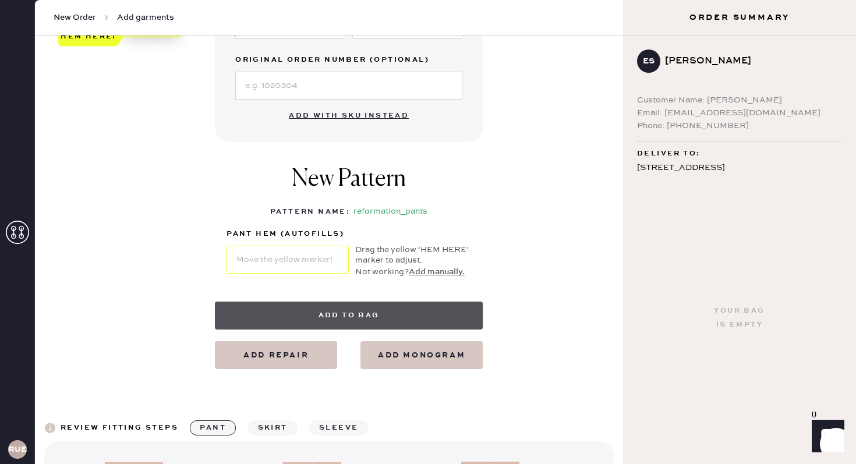
scroll to position [459, 0]
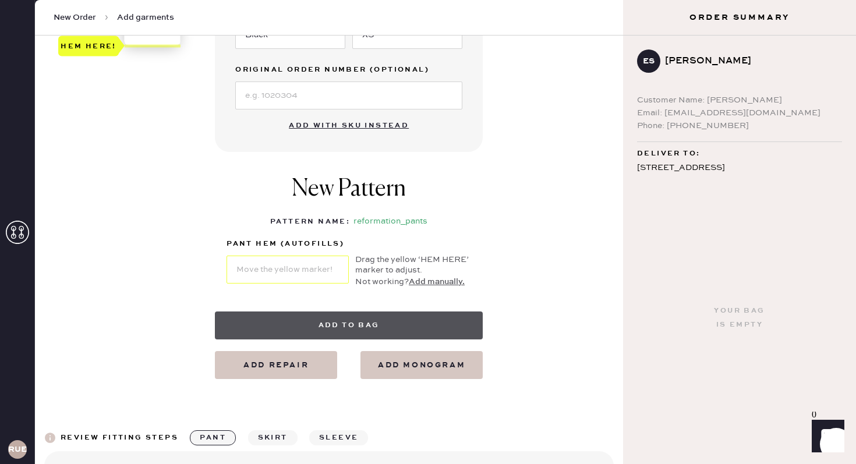
click at [356, 317] on button "Add to bag" at bounding box center [349, 326] width 268 height 28
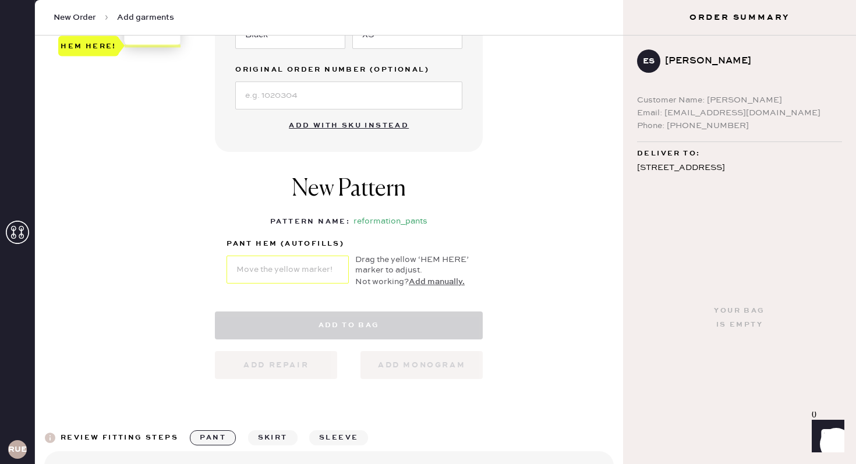
select select "4"
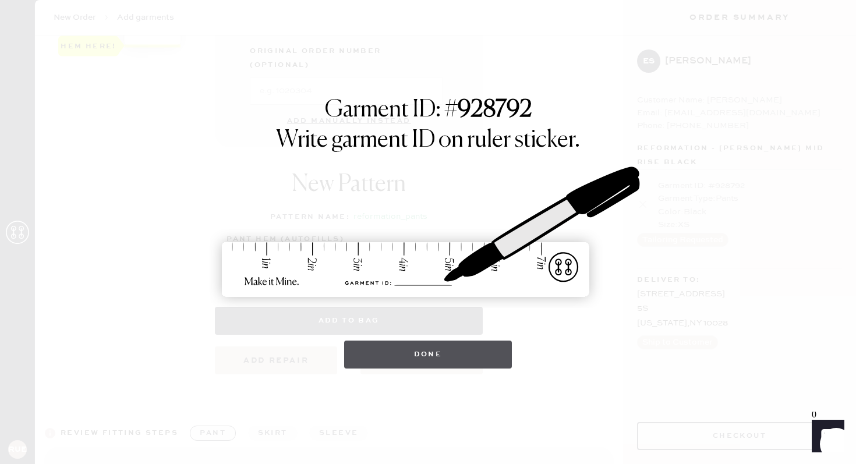
click at [434, 358] on button "Done" at bounding box center [428, 355] width 168 height 28
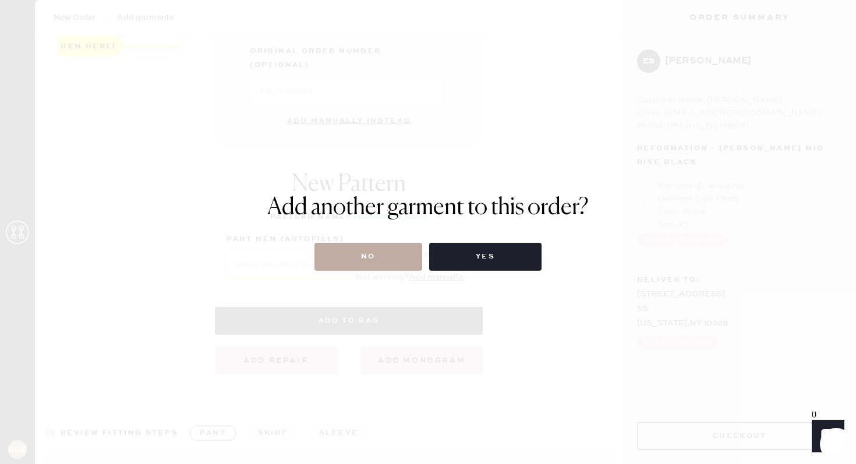
click at [375, 257] on button "No" at bounding box center [369, 257] width 108 height 28
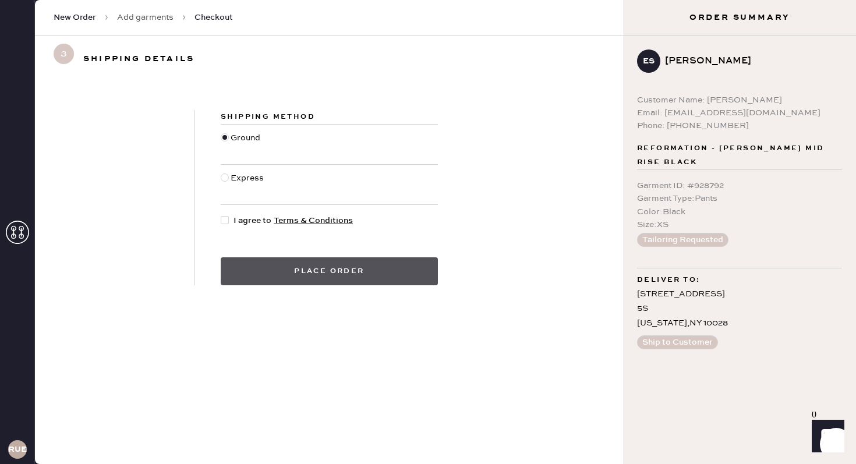
click at [349, 276] on button "Place order" at bounding box center [329, 271] width 217 height 28
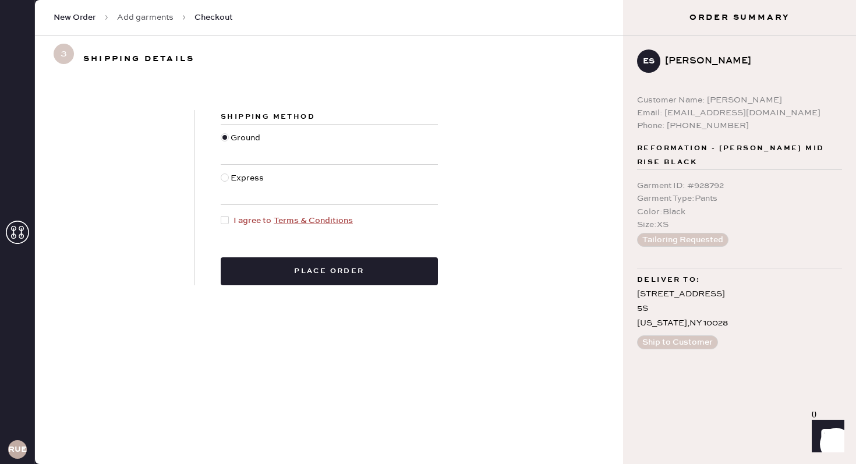
click at [223, 220] on div at bounding box center [225, 220] width 8 height 8
click at [221, 215] on input "I agree to Terms & Conditions" at bounding box center [221, 214] width 1 height 1
checkbox input "true"
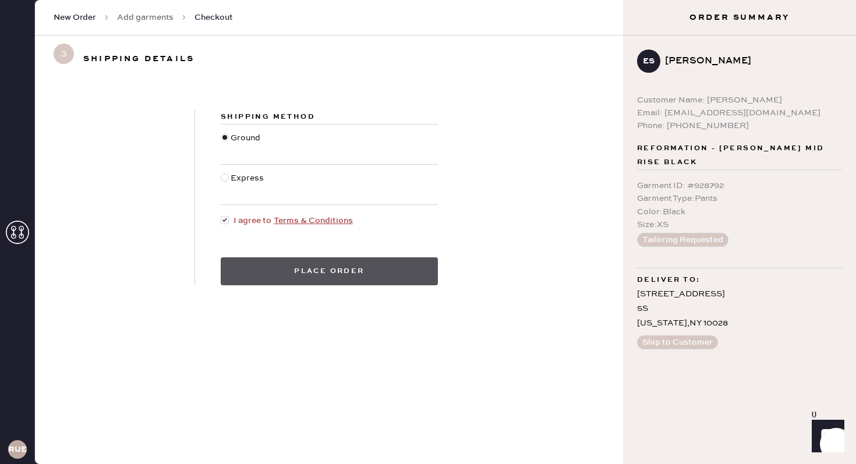
click at [278, 269] on button "Place order" at bounding box center [329, 271] width 217 height 28
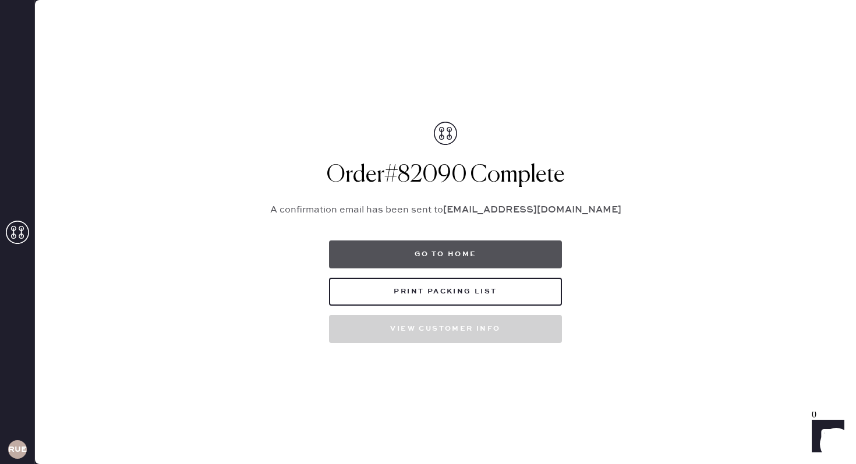
click at [365, 255] on button "Go to home" at bounding box center [445, 255] width 233 height 28
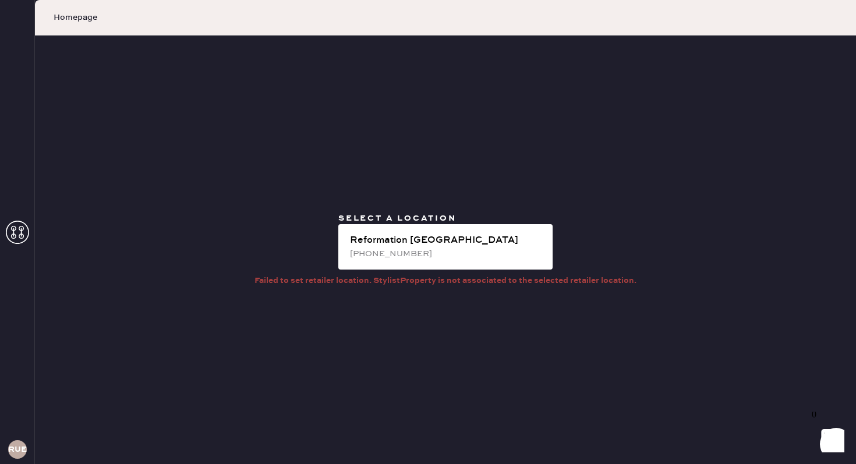
click at [411, 152] on div "Select a location Reformation [GEOGRAPHIC_DATA] [PHONE_NUMBER] Failed to set re…" at bounding box center [445, 250] width 821 height 429
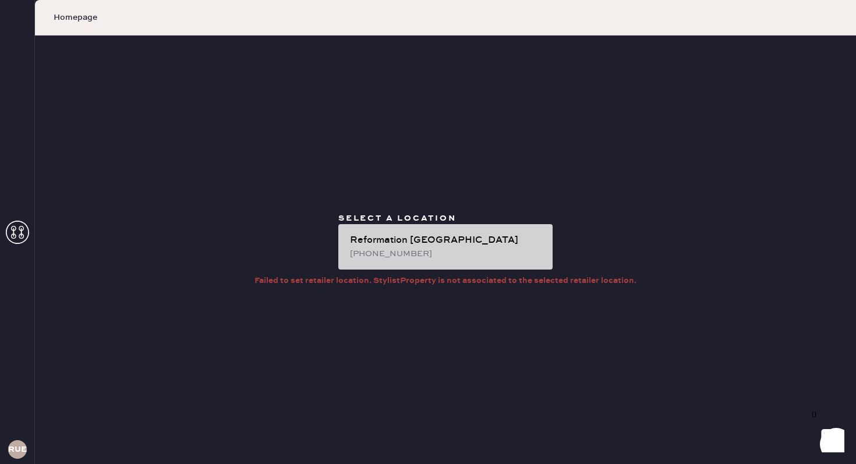
click at [419, 256] on div "[PHONE_NUMBER]" at bounding box center [446, 254] width 193 height 13
click at [400, 234] on div "Reformation [GEOGRAPHIC_DATA]" at bounding box center [446, 241] width 193 height 14
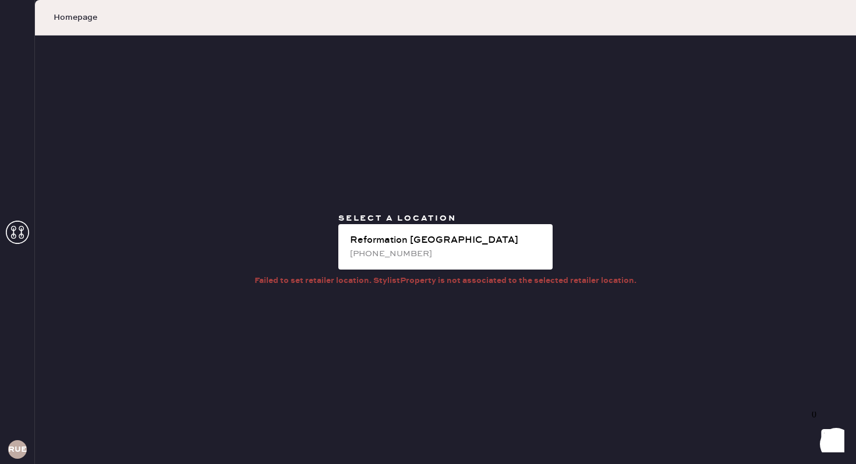
click at [367, 123] on div "Select a location Reformation [GEOGRAPHIC_DATA] [PHONE_NUMBER] Failed to set re…" at bounding box center [445, 250] width 821 height 429
click at [74, 16] on span "Homepage" at bounding box center [76, 18] width 44 height 12
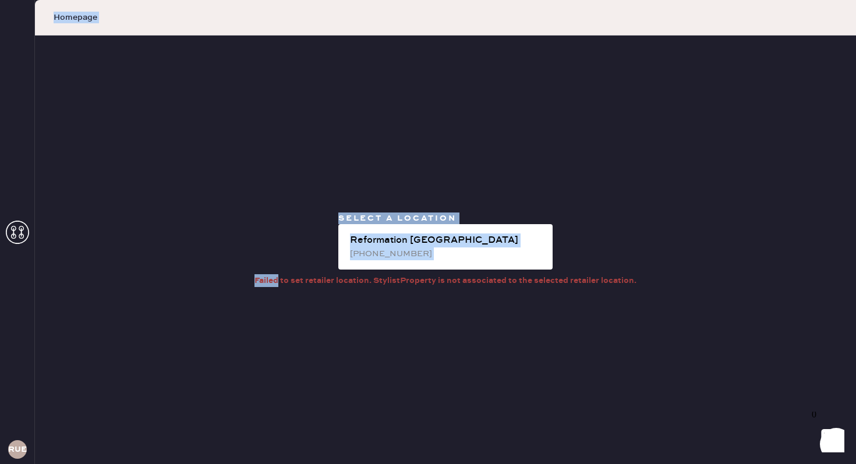
drag, startPoint x: 74, startPoint y: 16, endPoint x: 176, endPoint y: 90, distance: 126.0
click at [176, 90] on div "Homepage Select a location Reformation [GEOGRAPHIC_DATA] [PHONE_NUMBER] Failed …" at bounding box center [445, 232] width 821 height 464
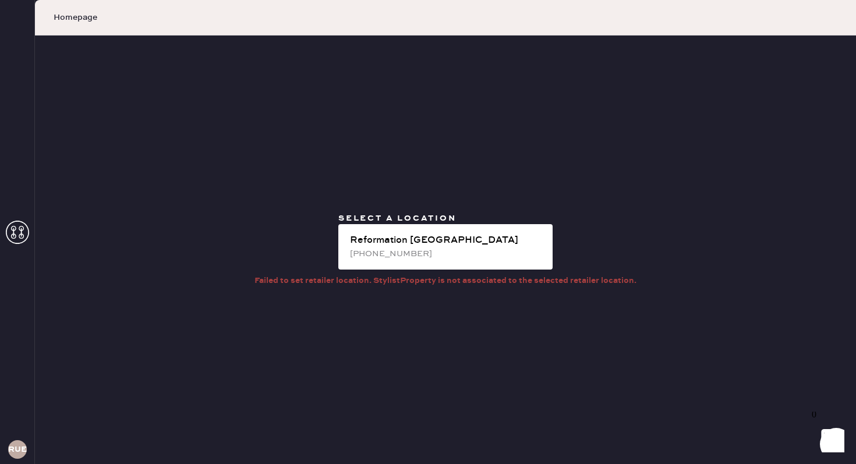
click at [541, 366] on div "Select a location Reformation [GEOGRAPHIC_DATA] [PHONE_NUMBER] Failed to set re…" at bounding box center [445, 250] width 821 height 429
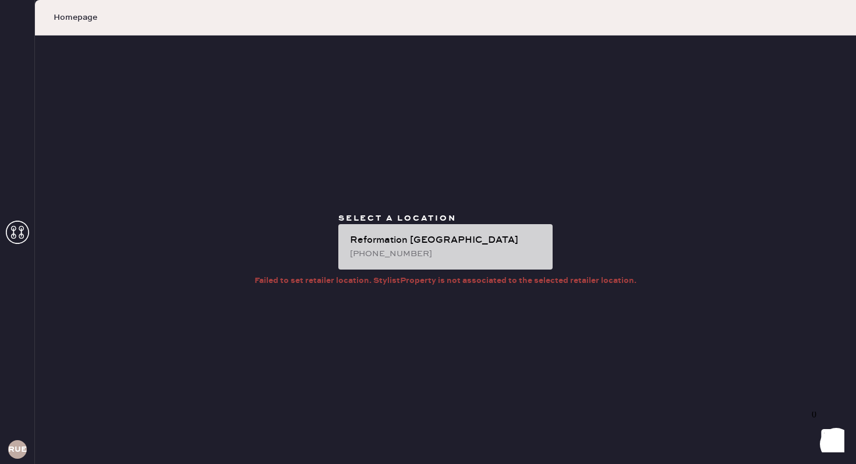
click at [447, 243] on div "Reformation [GEOGRAPHIC_DATA]" at bounding box center [446, 241] width 193 height 14
